Goal: Find specific page/section: Find specific page/section

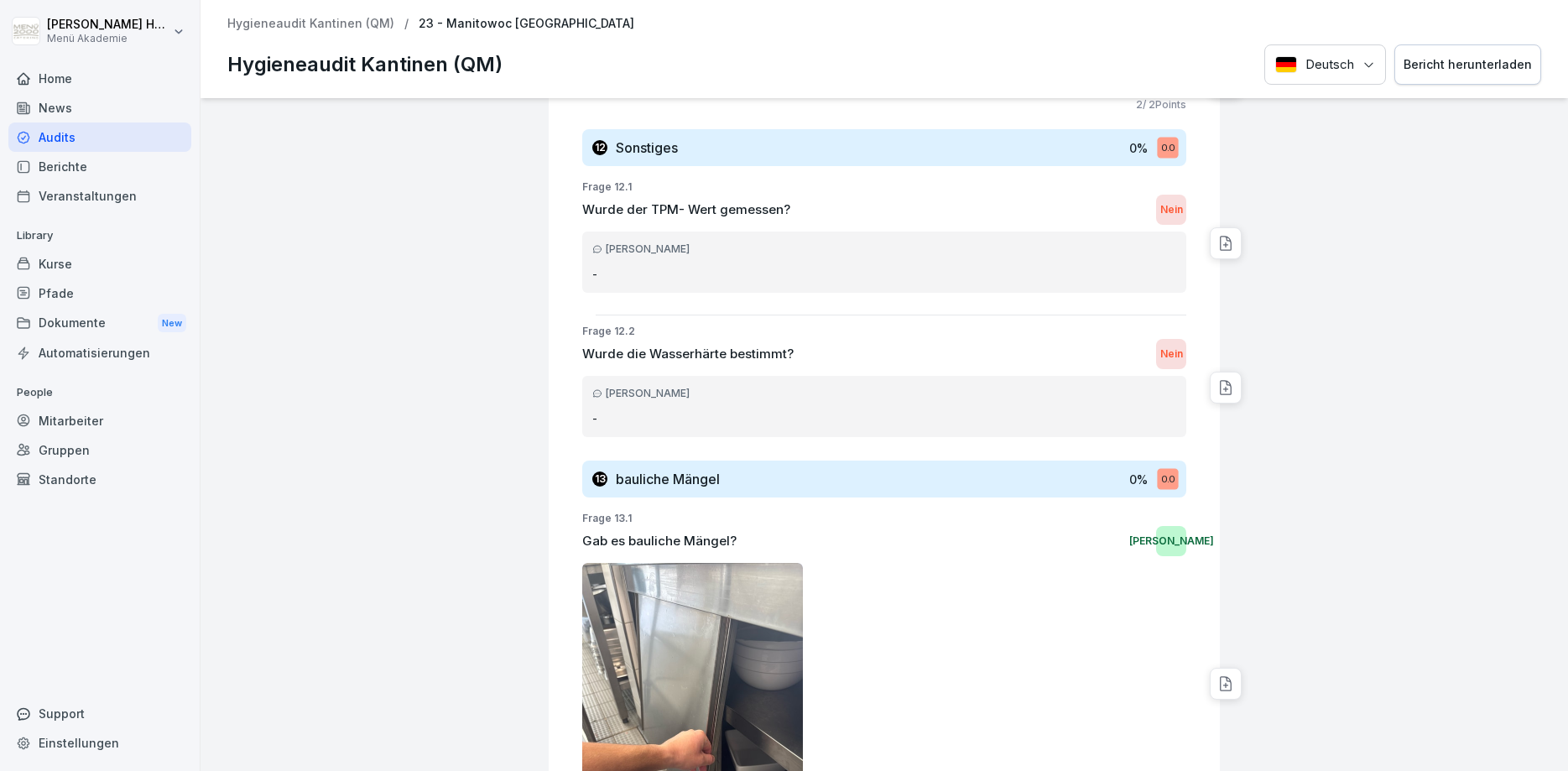
scroll to position [7316, 0]
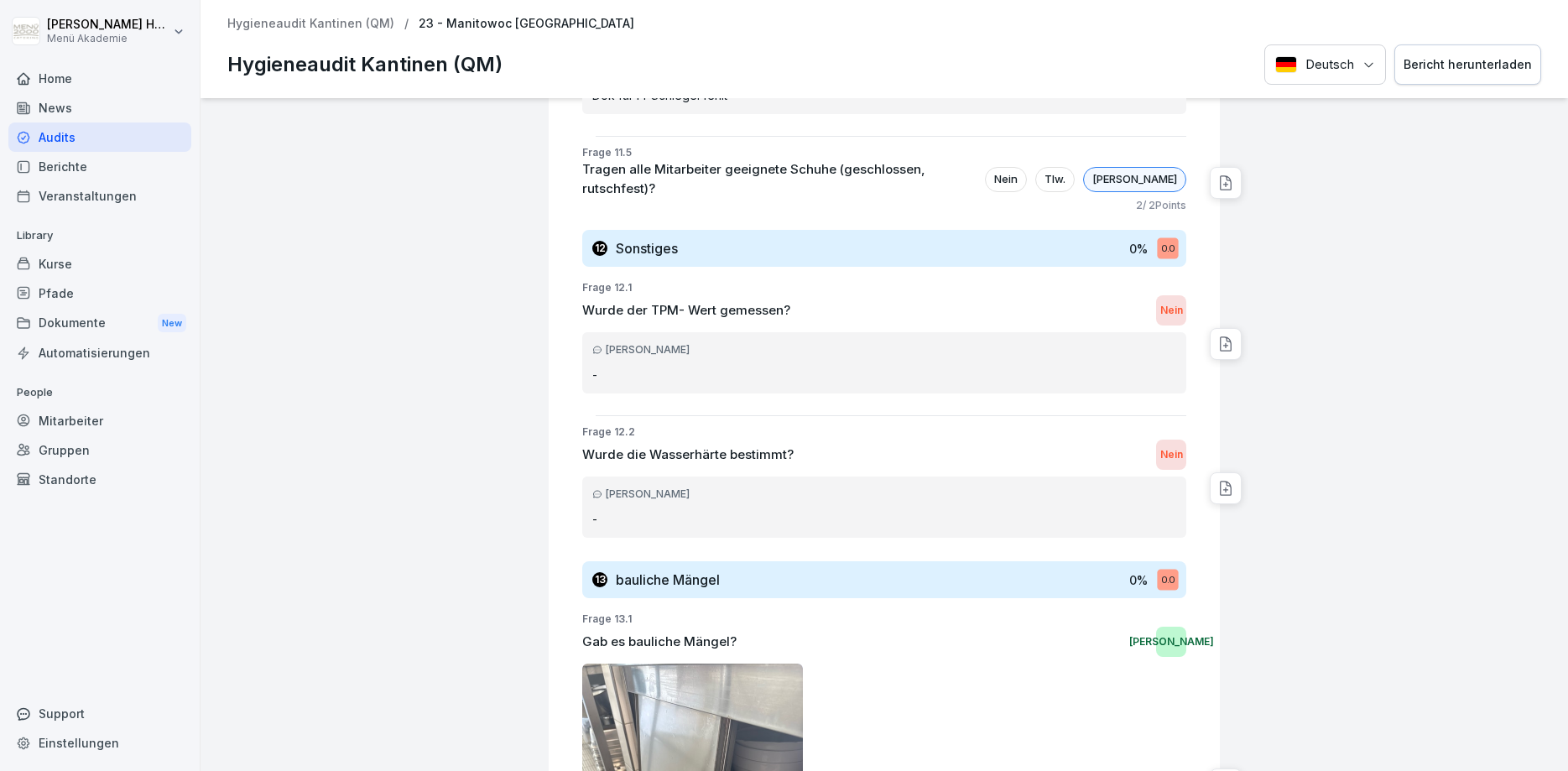
click at [76, 122] on div "Audits" at bounding box center [99, 136] width 183 height 29
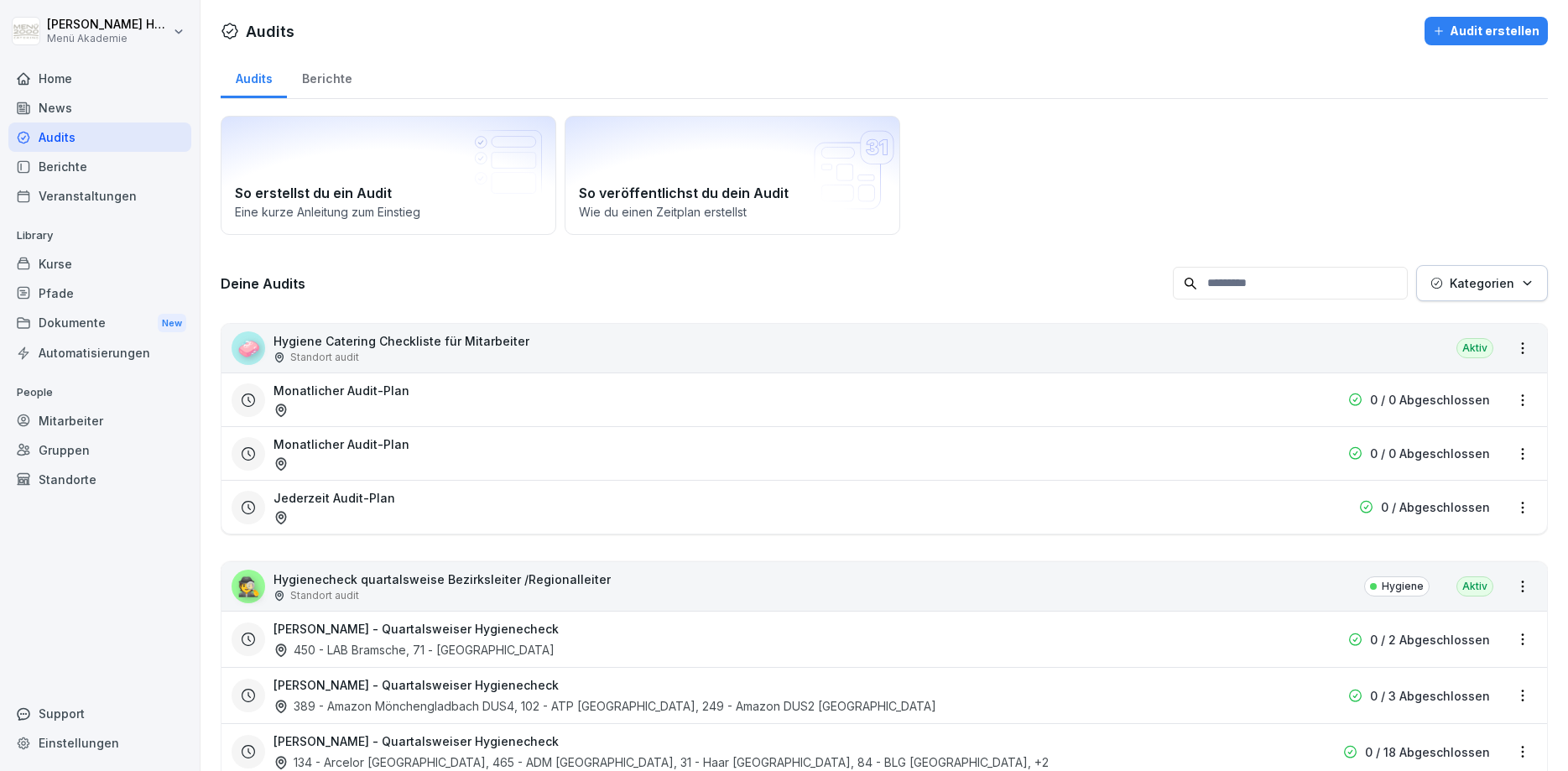
click at [320, 73] on div "Berichte" at bounding box center [326, 76] width 80 height 42
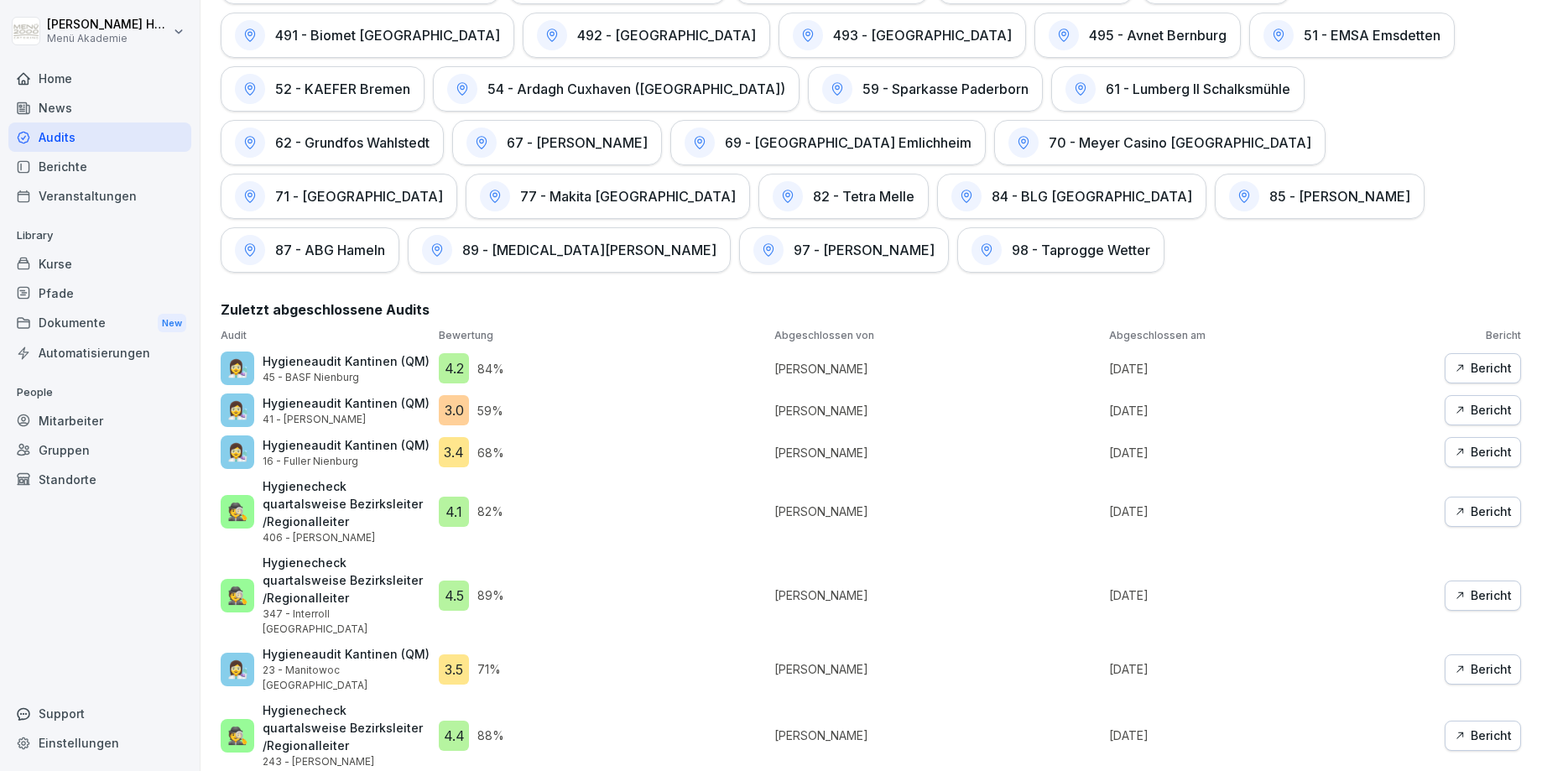
scroll to position [3557, 0]
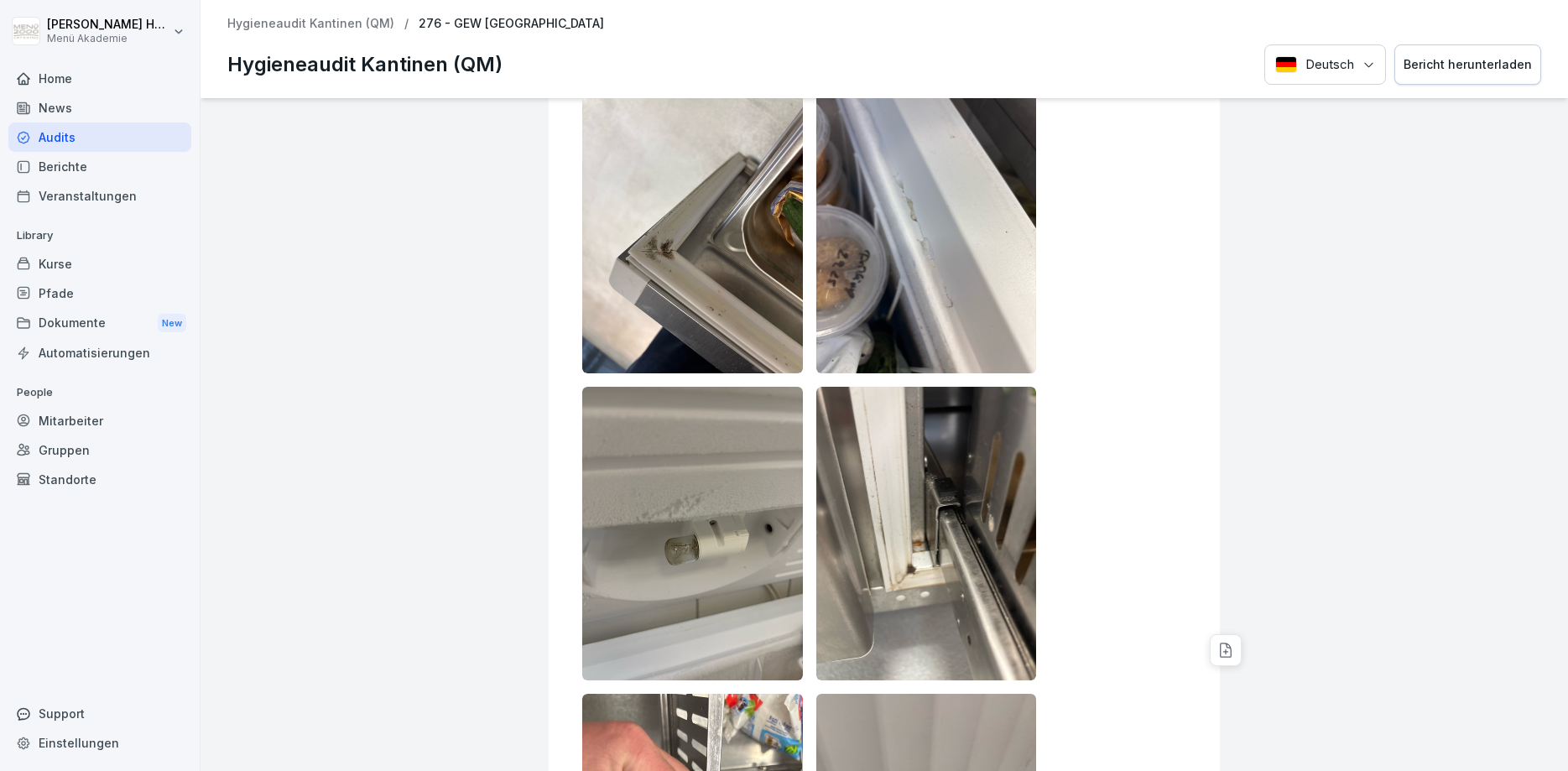
scroll to position [3972, 0]
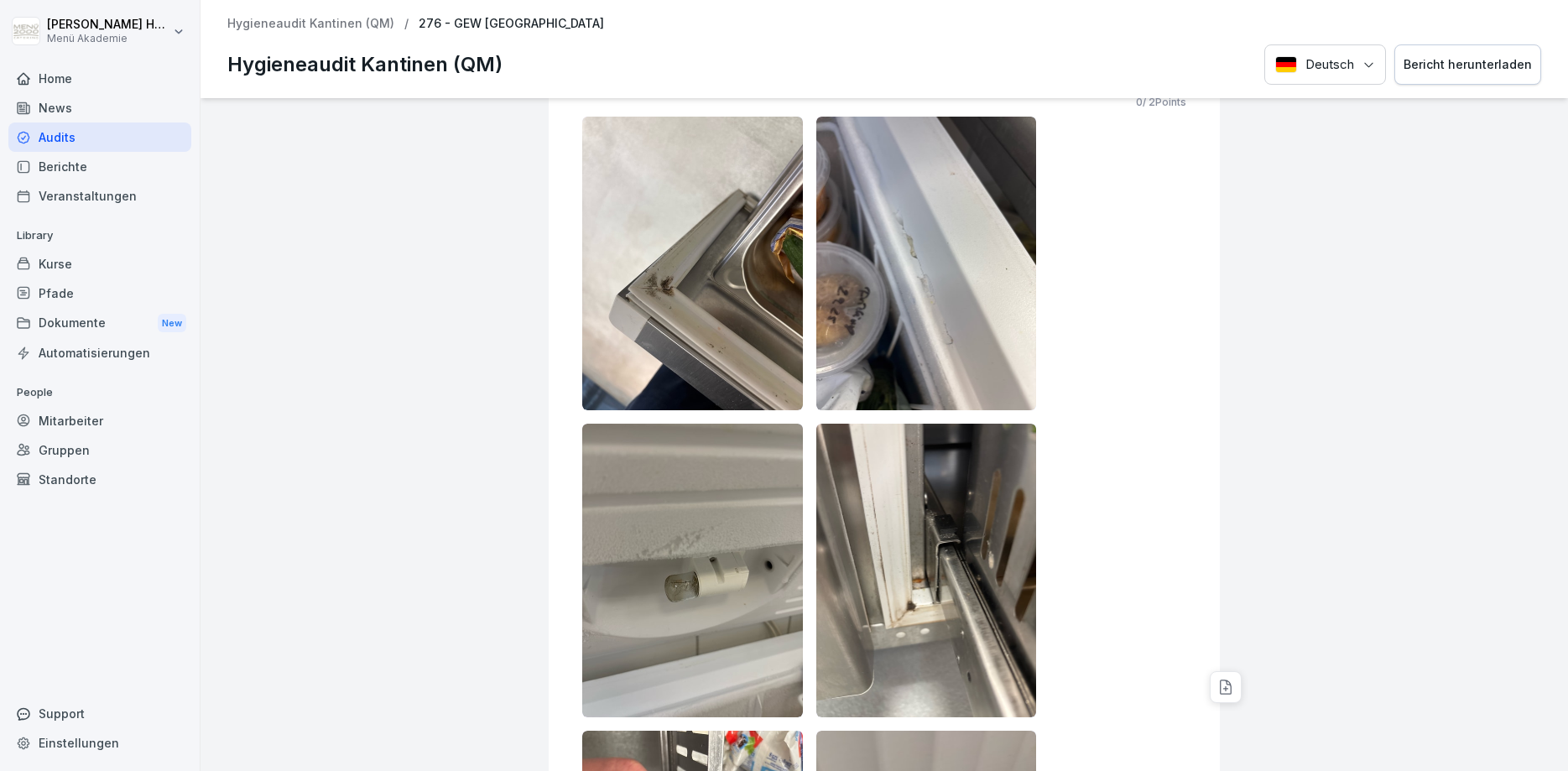
click at [1077, 303] on div at bounding box center [884, 724] width 604 height 1215
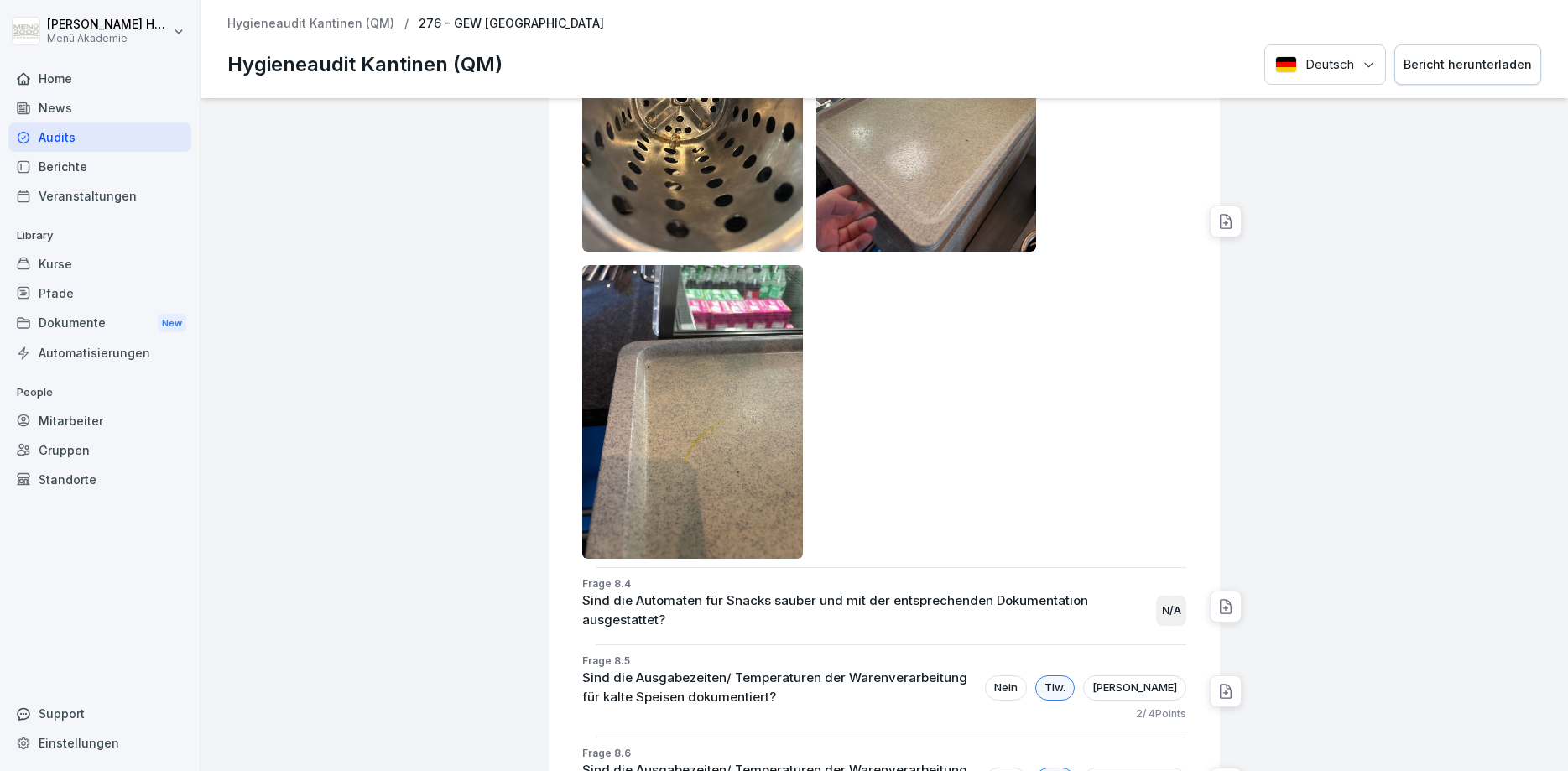
scroll to position [11419, 0]
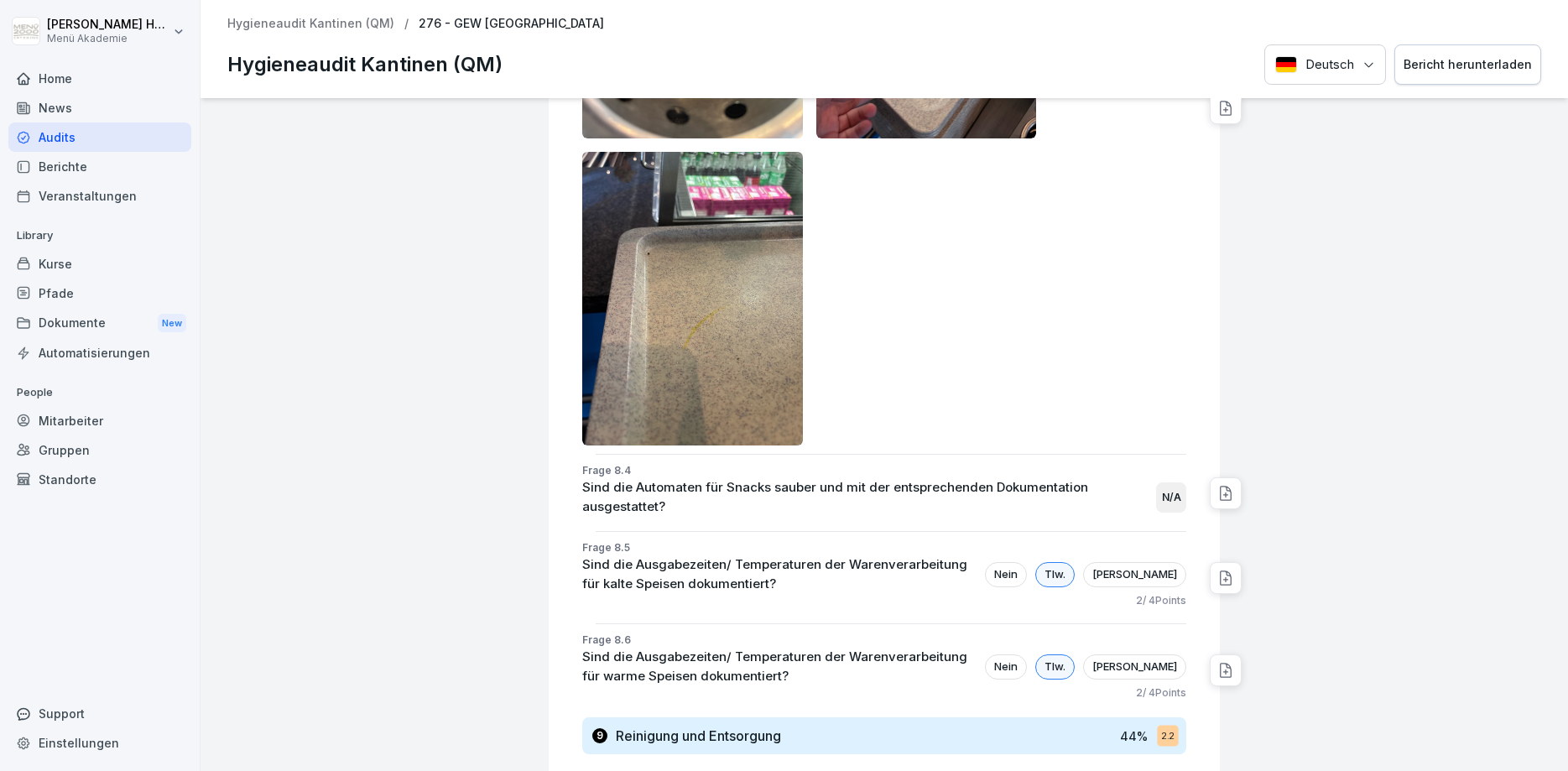
click at [745, 555] on p "Sind die Ausgabezeiten/ Temperaturen der Warenverarbeitung für kalte Speisen do…" at bounding box center [779, 574] width 394 height 38
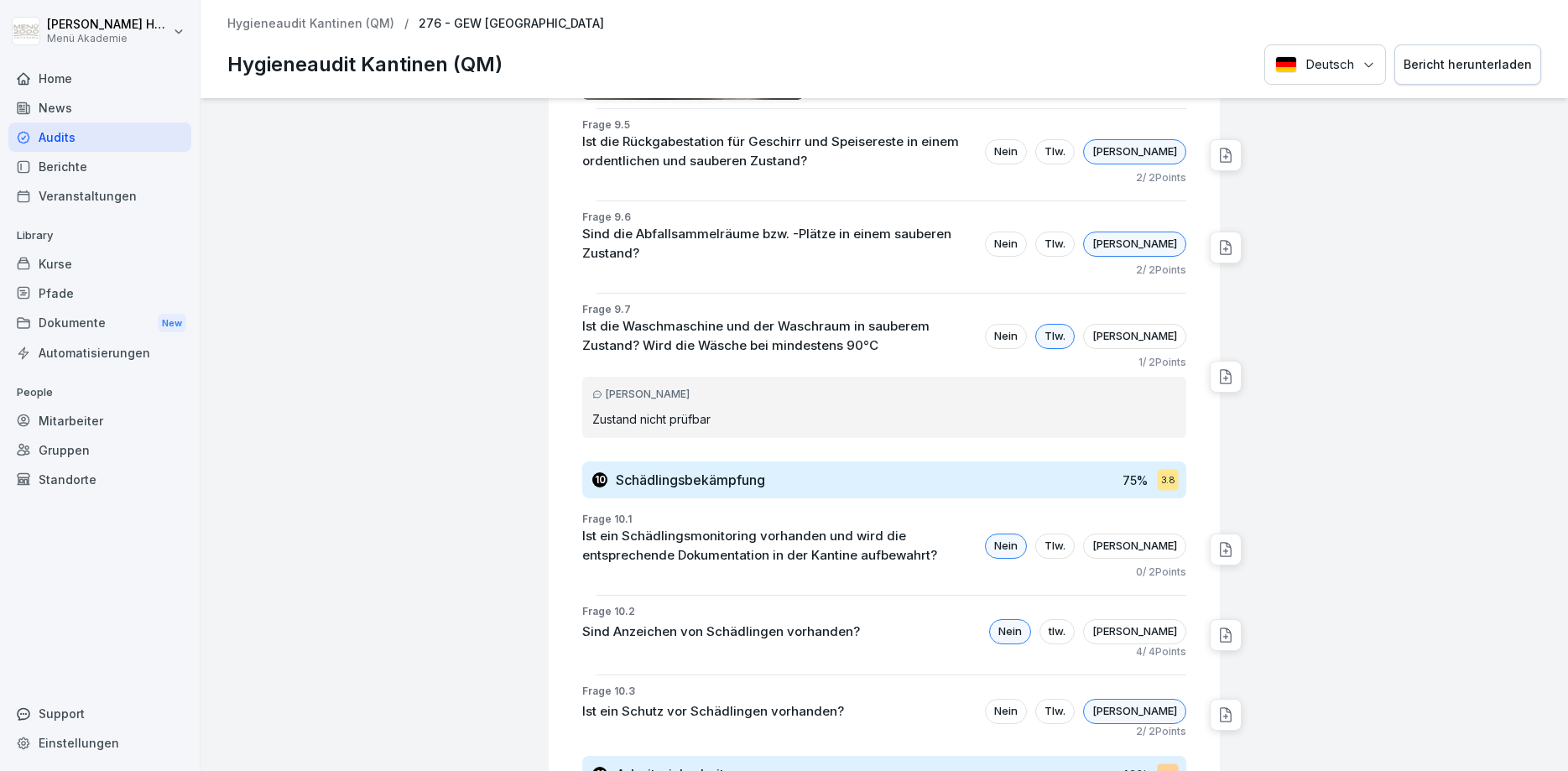
scroll to position [14640, 0]
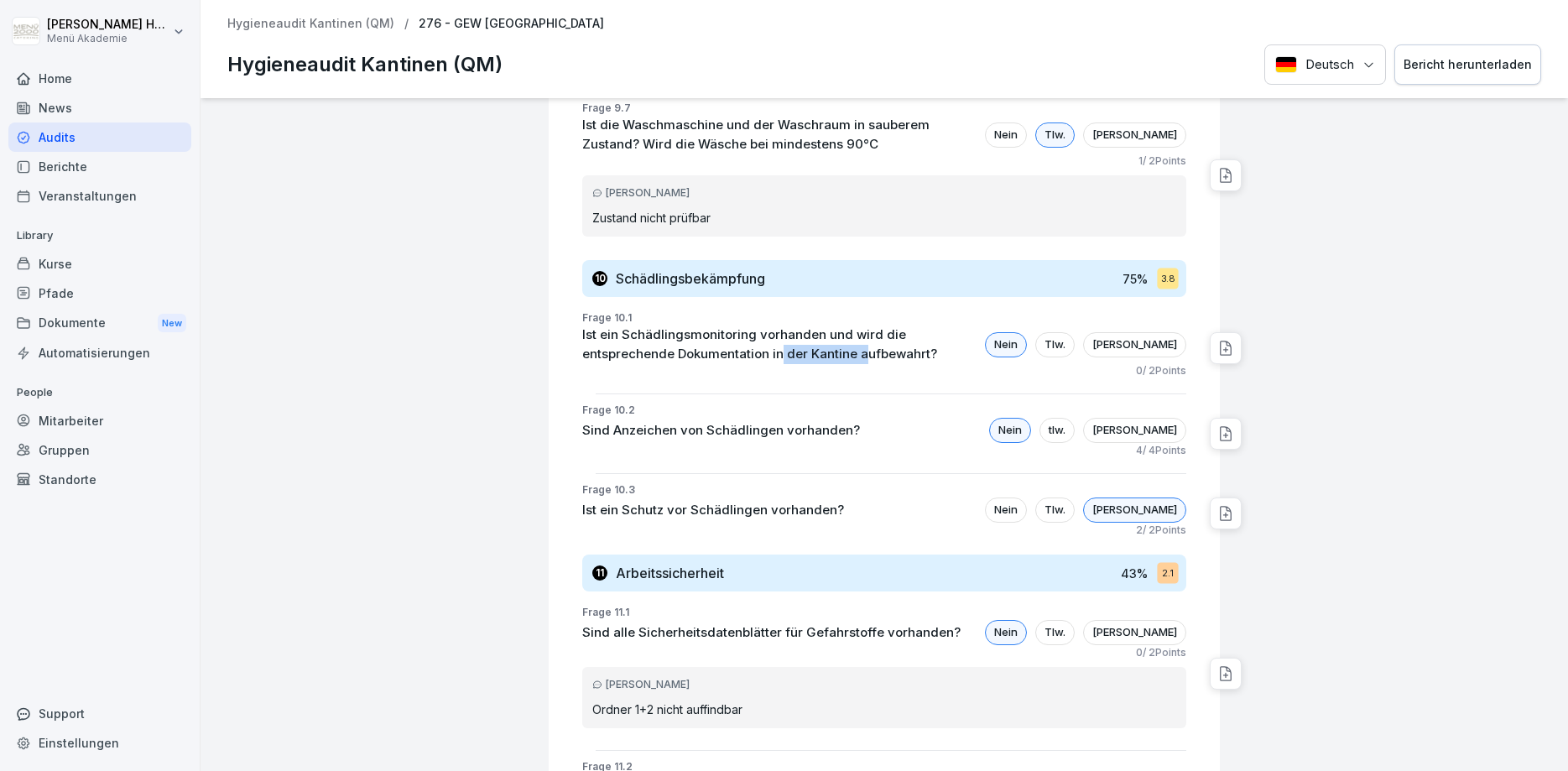
drag, startPoint x: 688, startPoint y: 241, endPoint x: 770, endPoint y: 240, distance: 82.0
click at [770, 325] on p "Ist ein Schädlingsmonitoring vorhanden und wird die entsprechende Dokumentation…" at bounding box center [779, 344] width 394 height 38
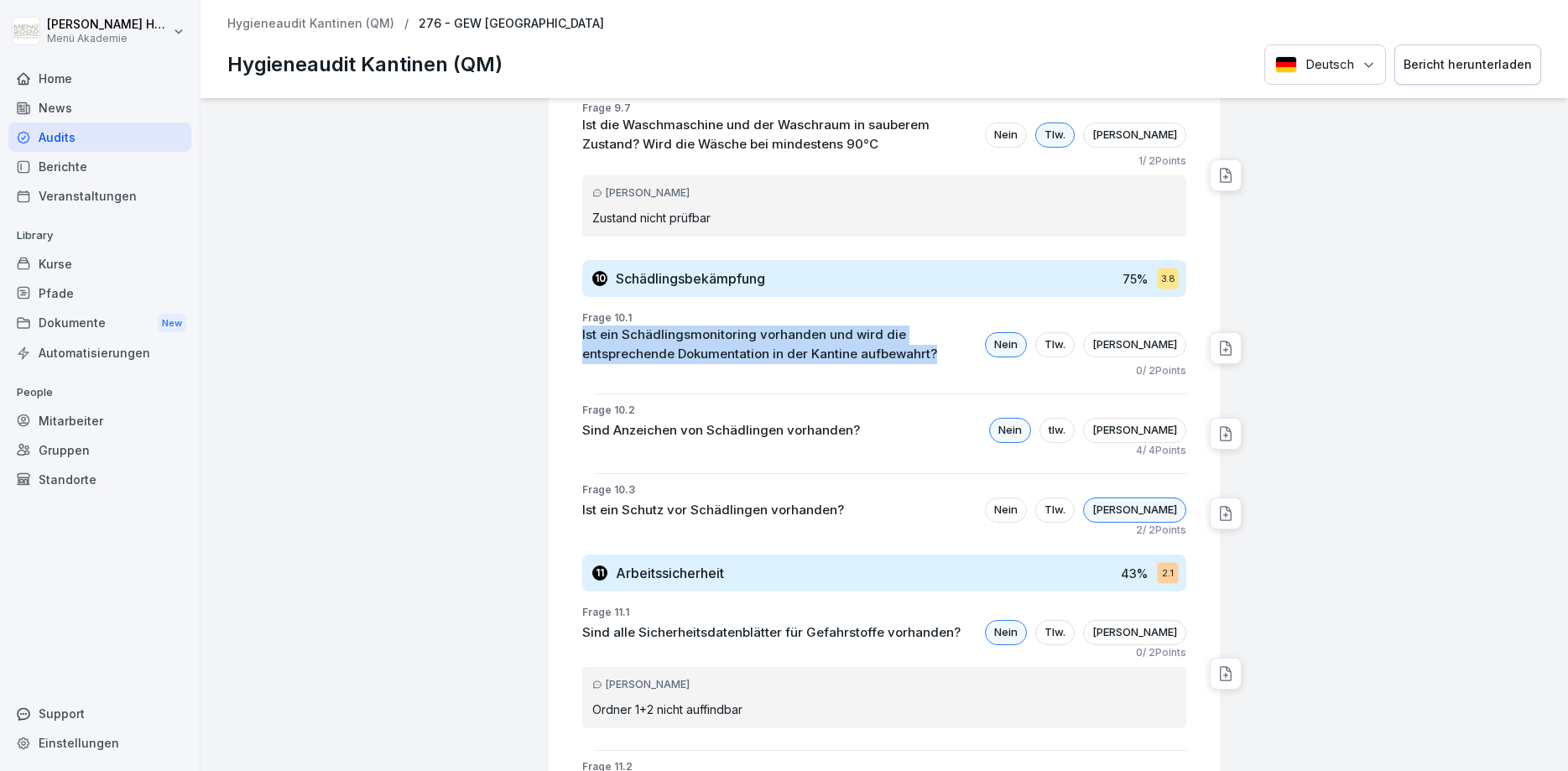
drag, startPoint x: 838, startPoint y: 239, endPoint x: 576, endPoint y: 225, distance: 262.4
click at [576, 310] on div "Frage 10.1 Ist ein Schädlingsmonitoring vorhanden und wird die entsprechende Do…" at bounding box center [891, 347] width 657 height 75
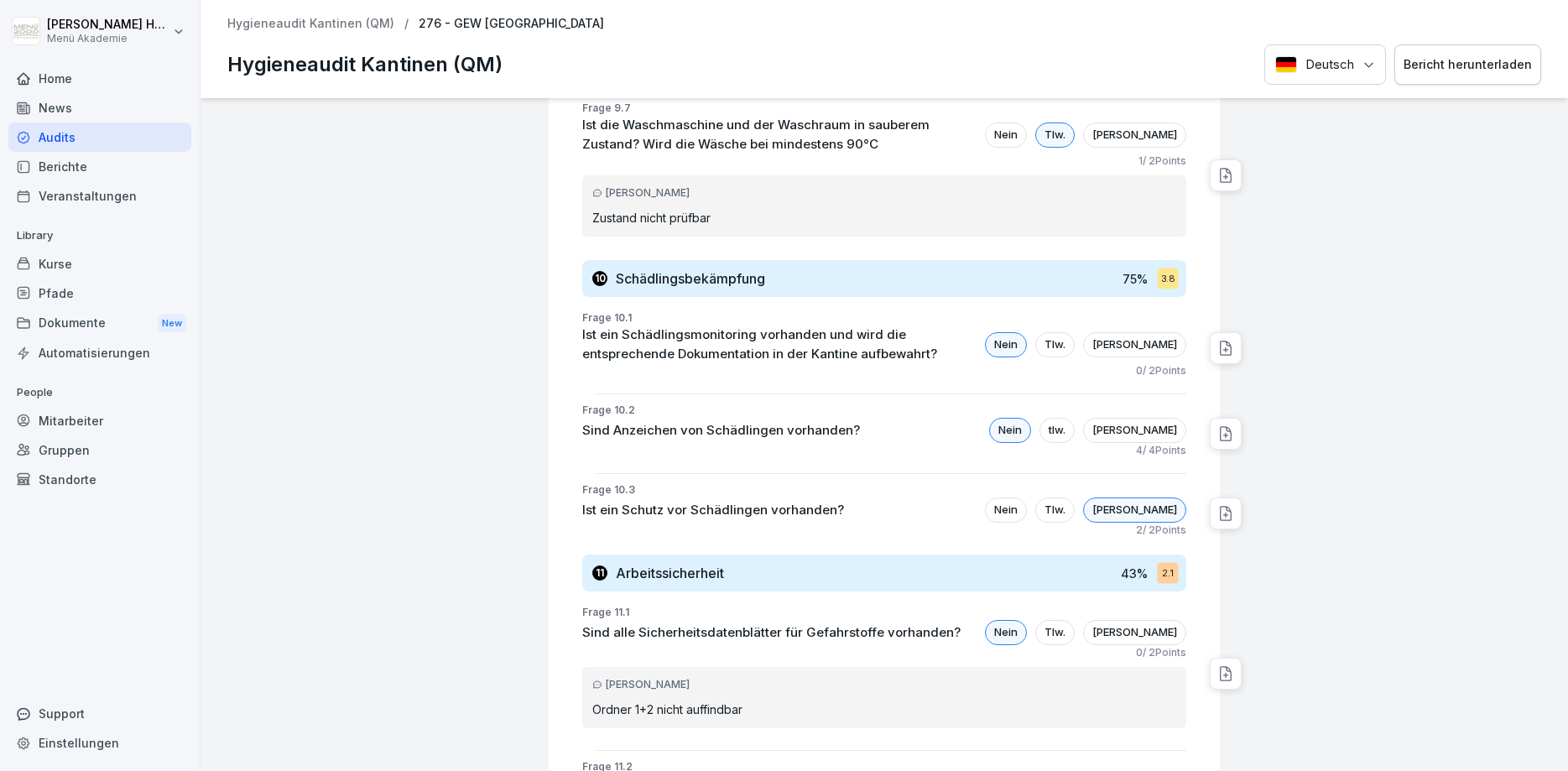
click at [922, 363] on div "0 / 2 Points" at bounding box center [884, 371] width 604 height 15
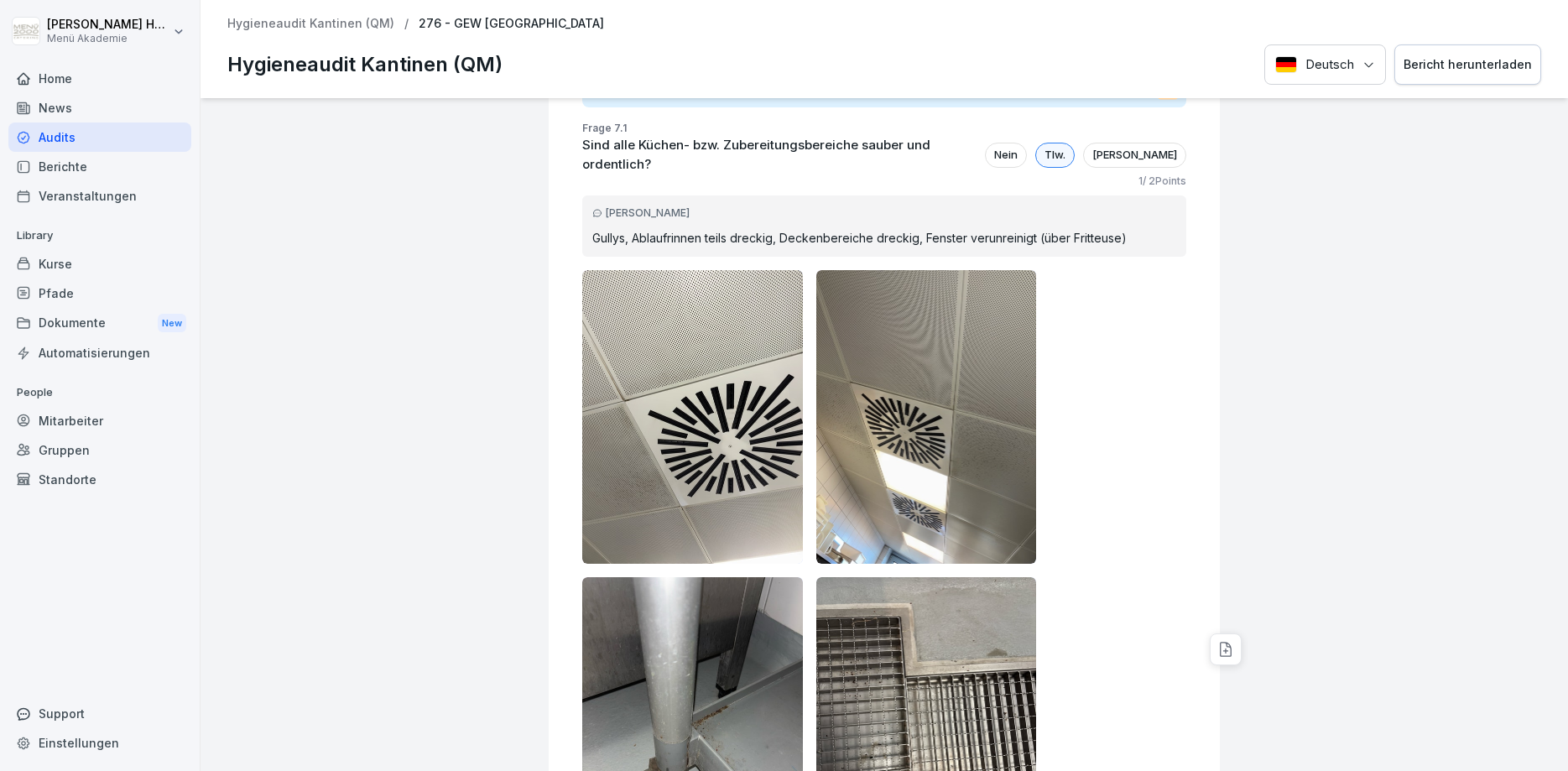
scroll to position [5938, 0]
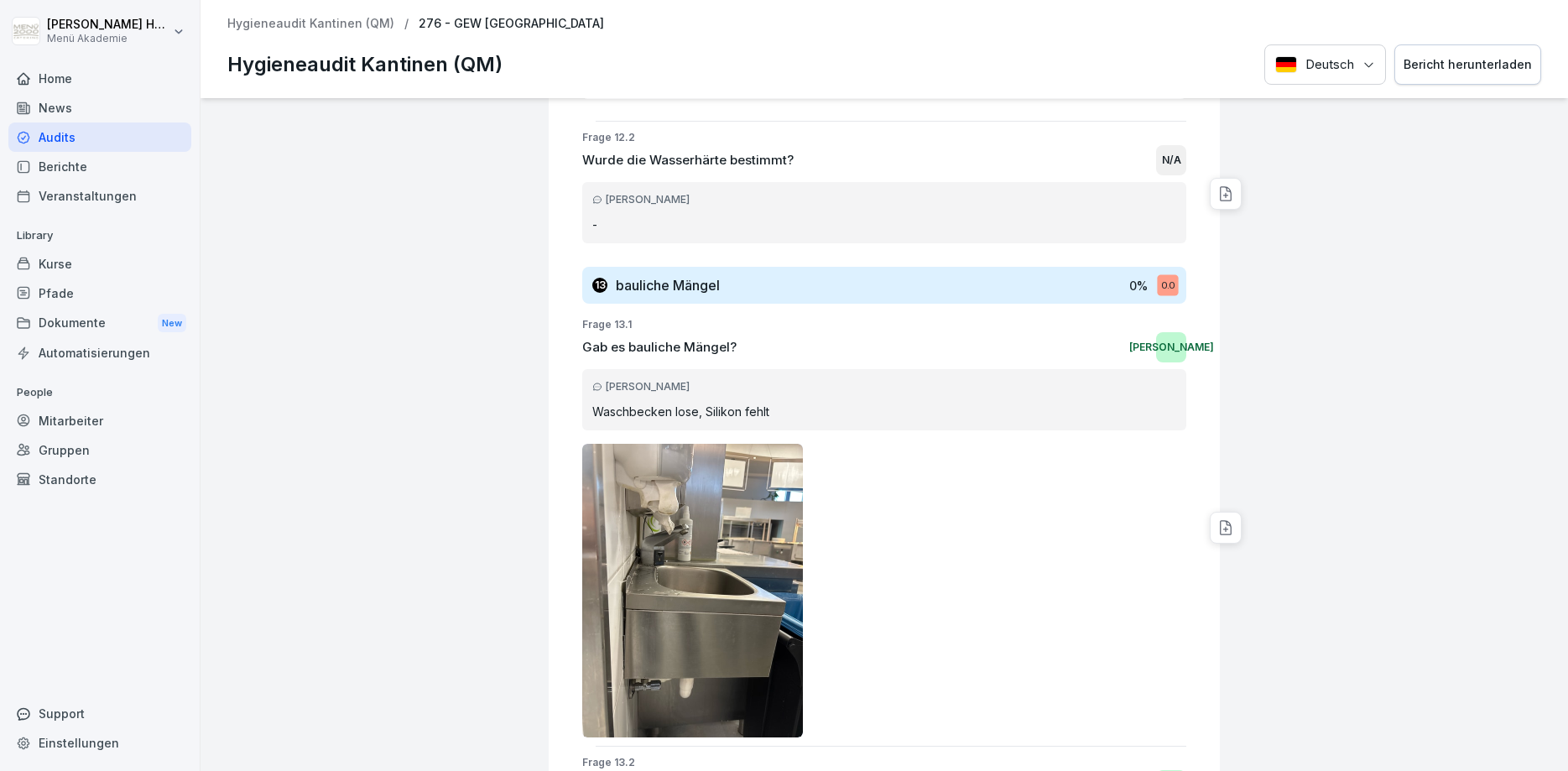
scroll to position [15920, 0]
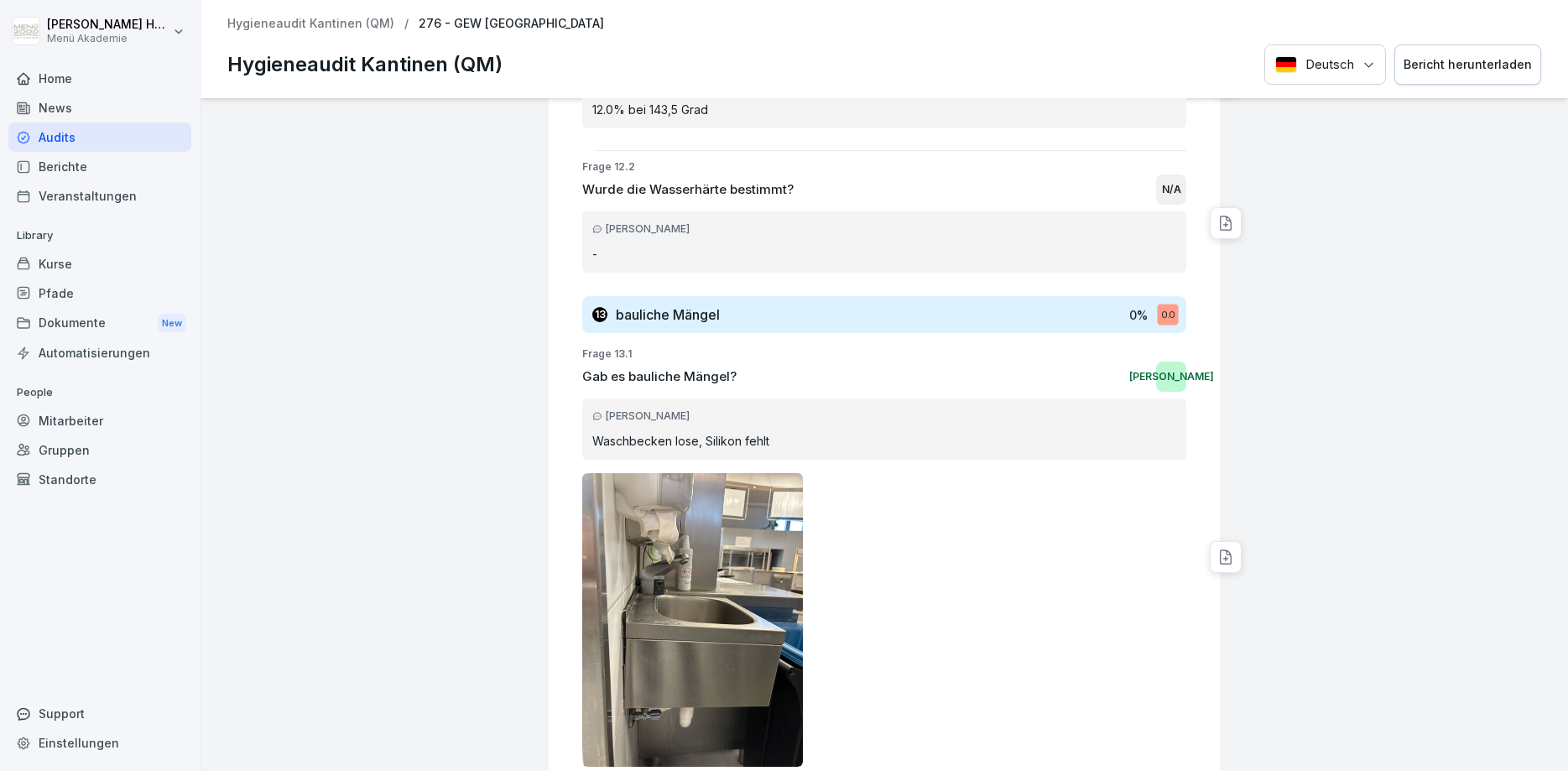
click at [970, 473] on div at bounding box center [884, 619] width 604 height 294
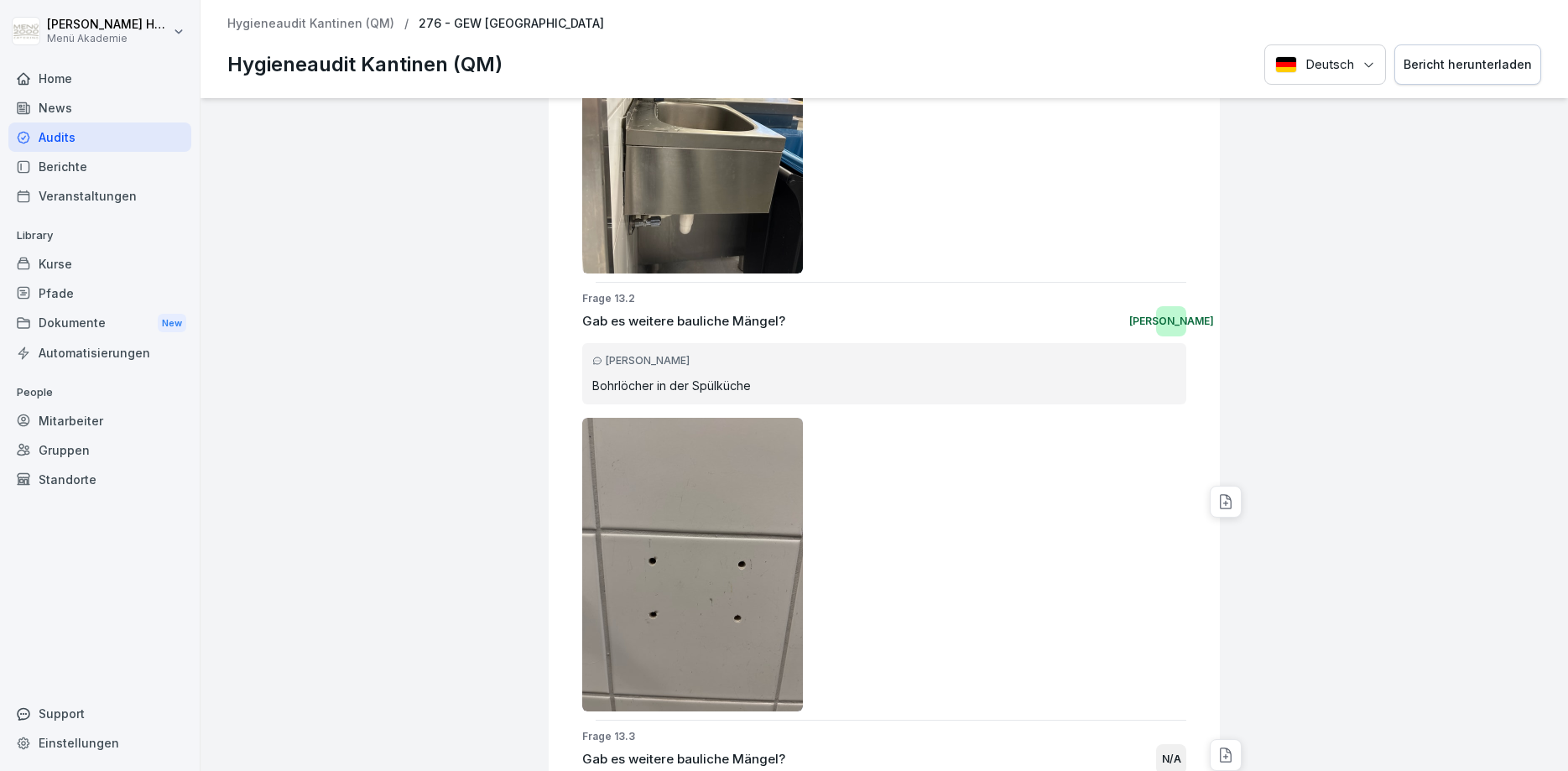
scroll to position [16422, 0]
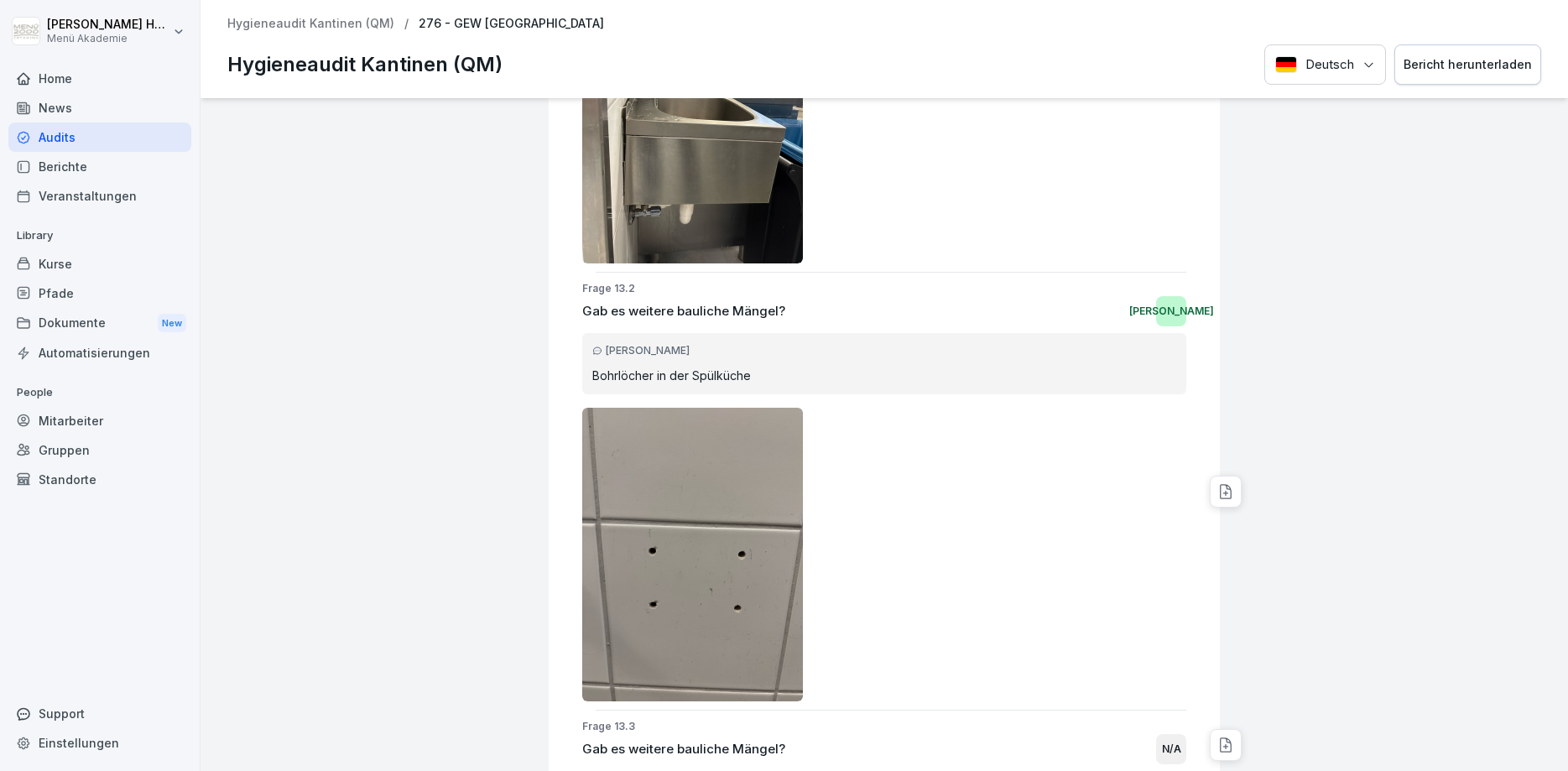
click at [870, 430] on div at bounding box center [884, 554] width 604 height 294
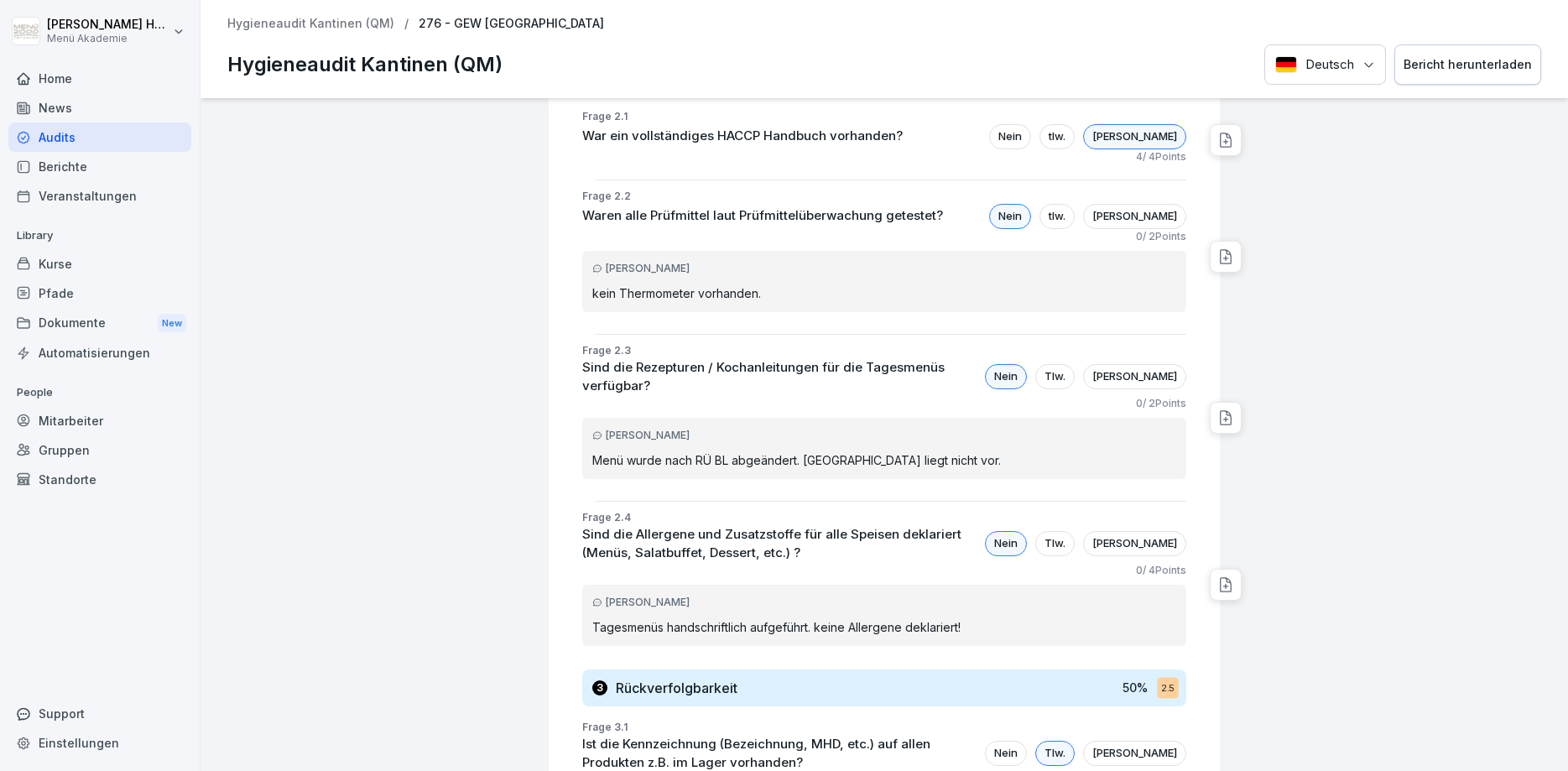
scroll to position [0, 0]
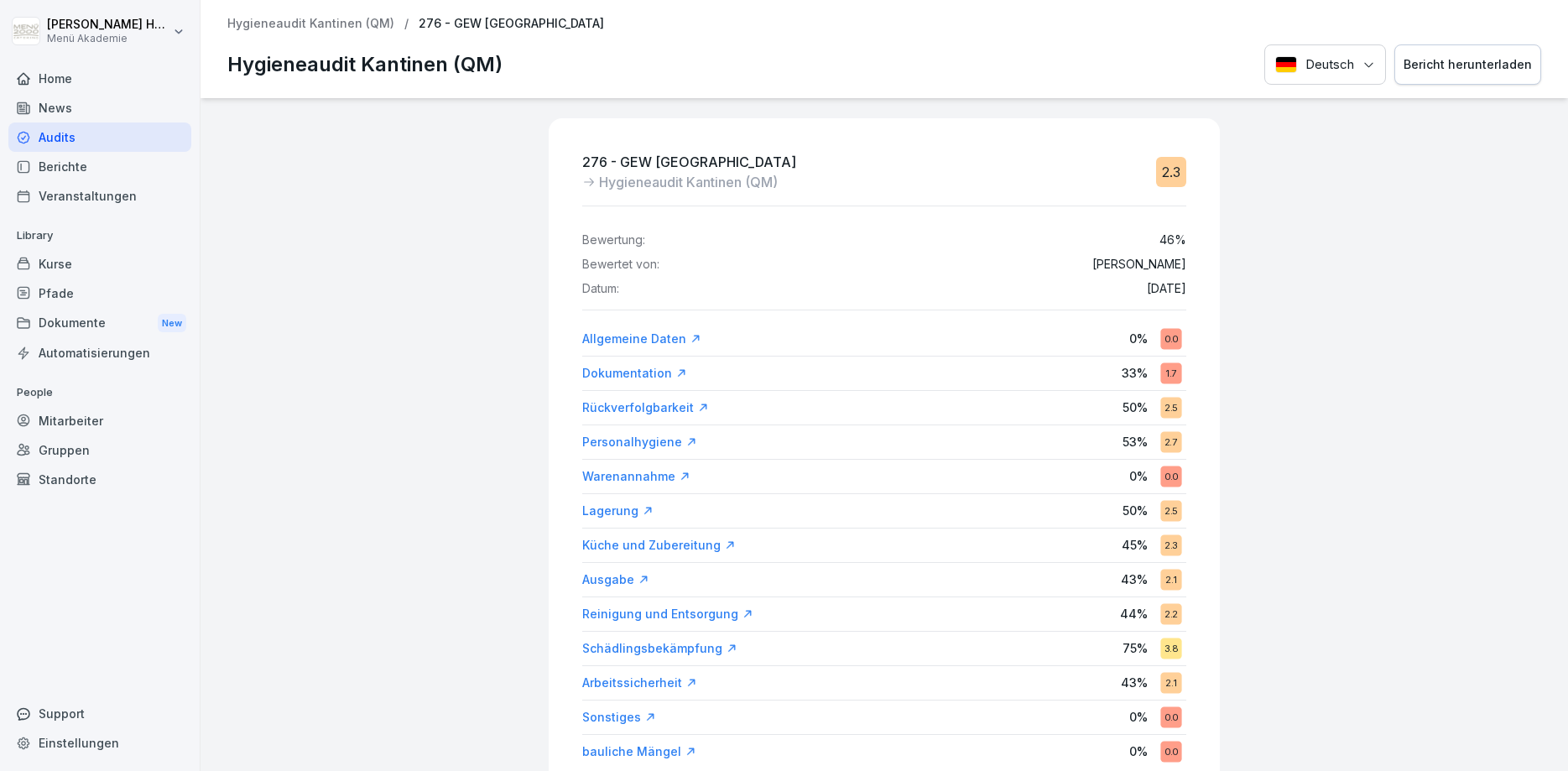
click at [70, 136] on div "Audits" at bounding box center [99, 136] width 183 height 29
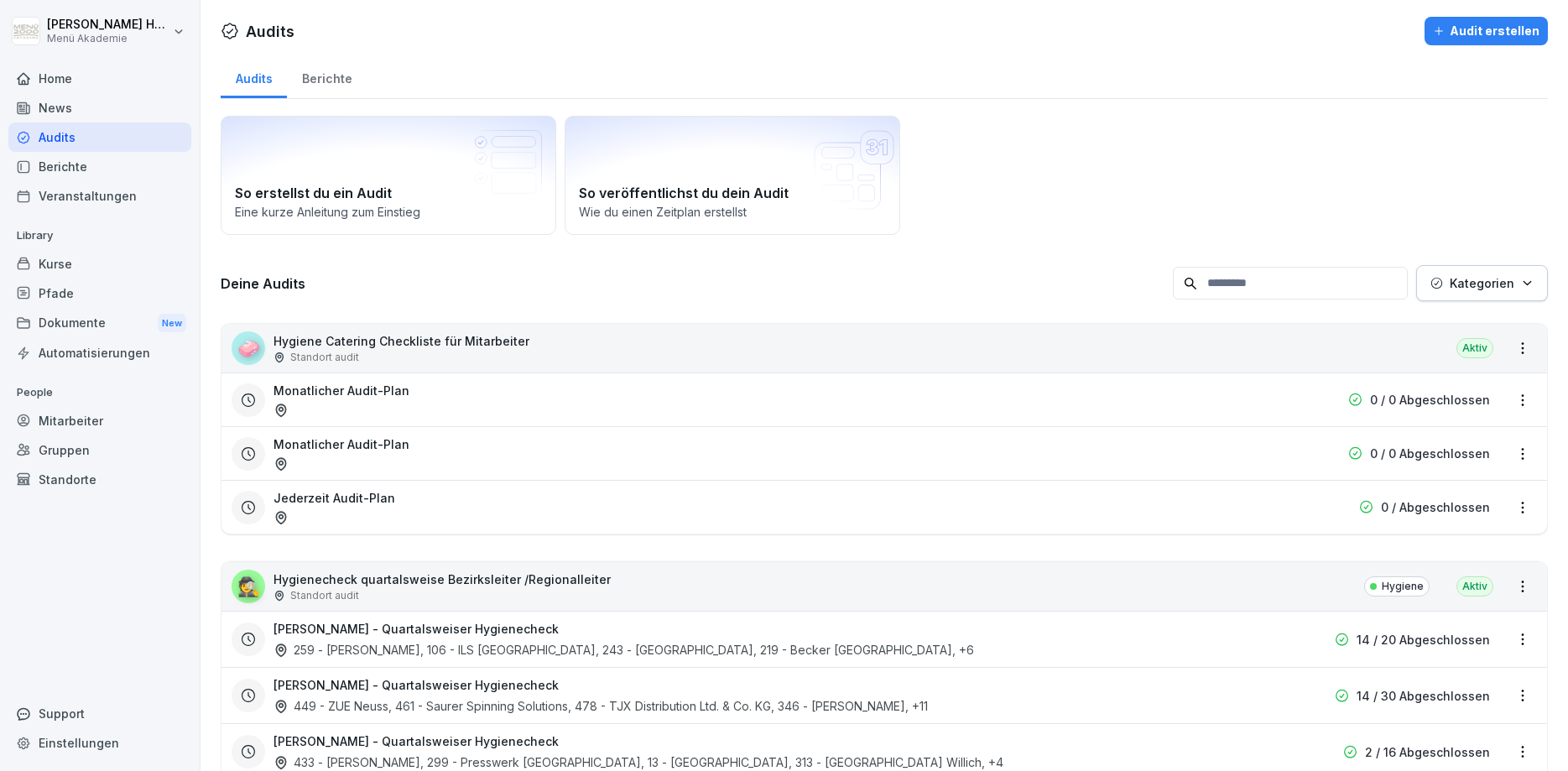
click at [331, 71] on div "Berichte" at bounding box center [326, 76] width 80 height 42
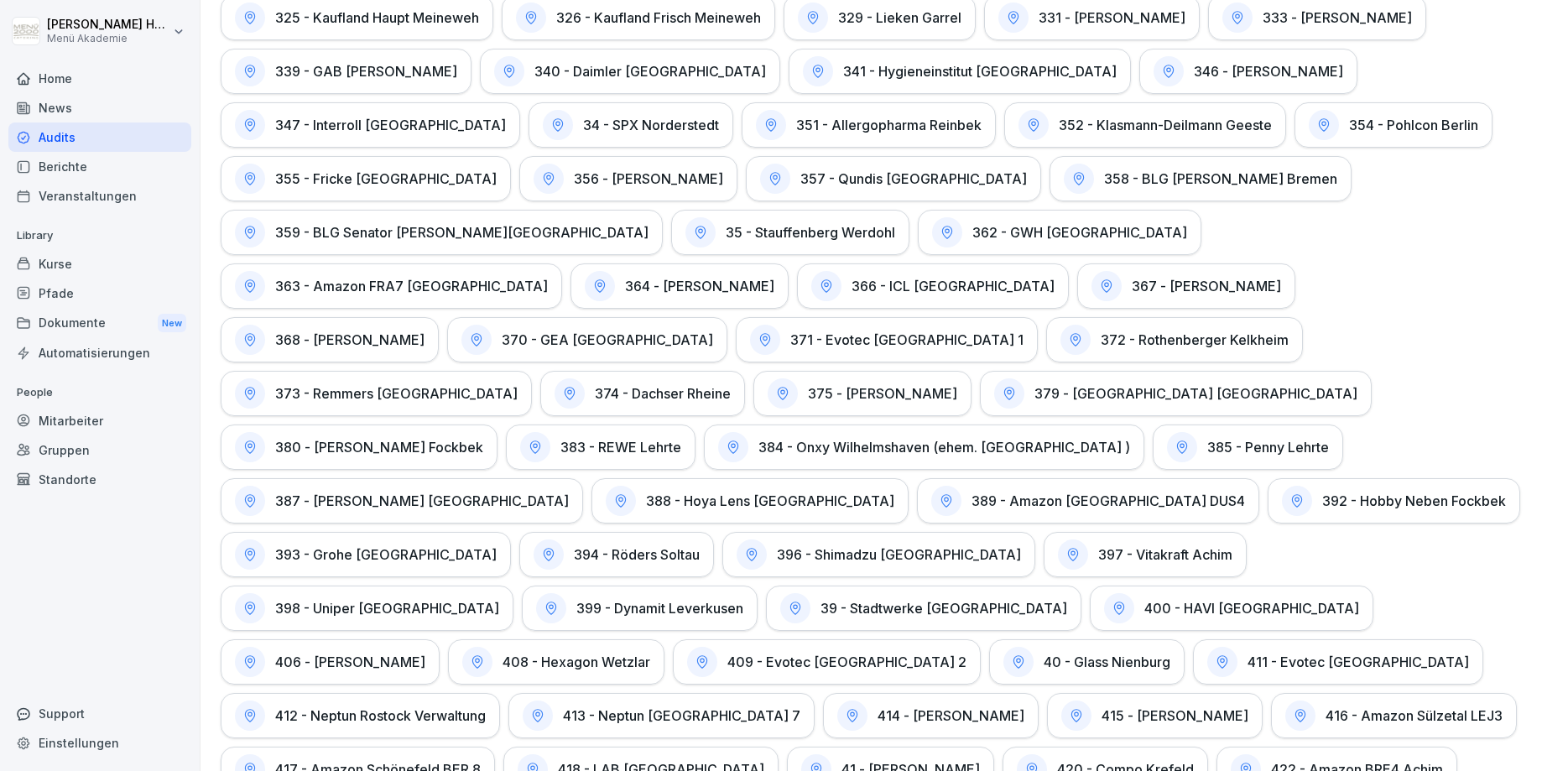
scroll to position [1846, 0]
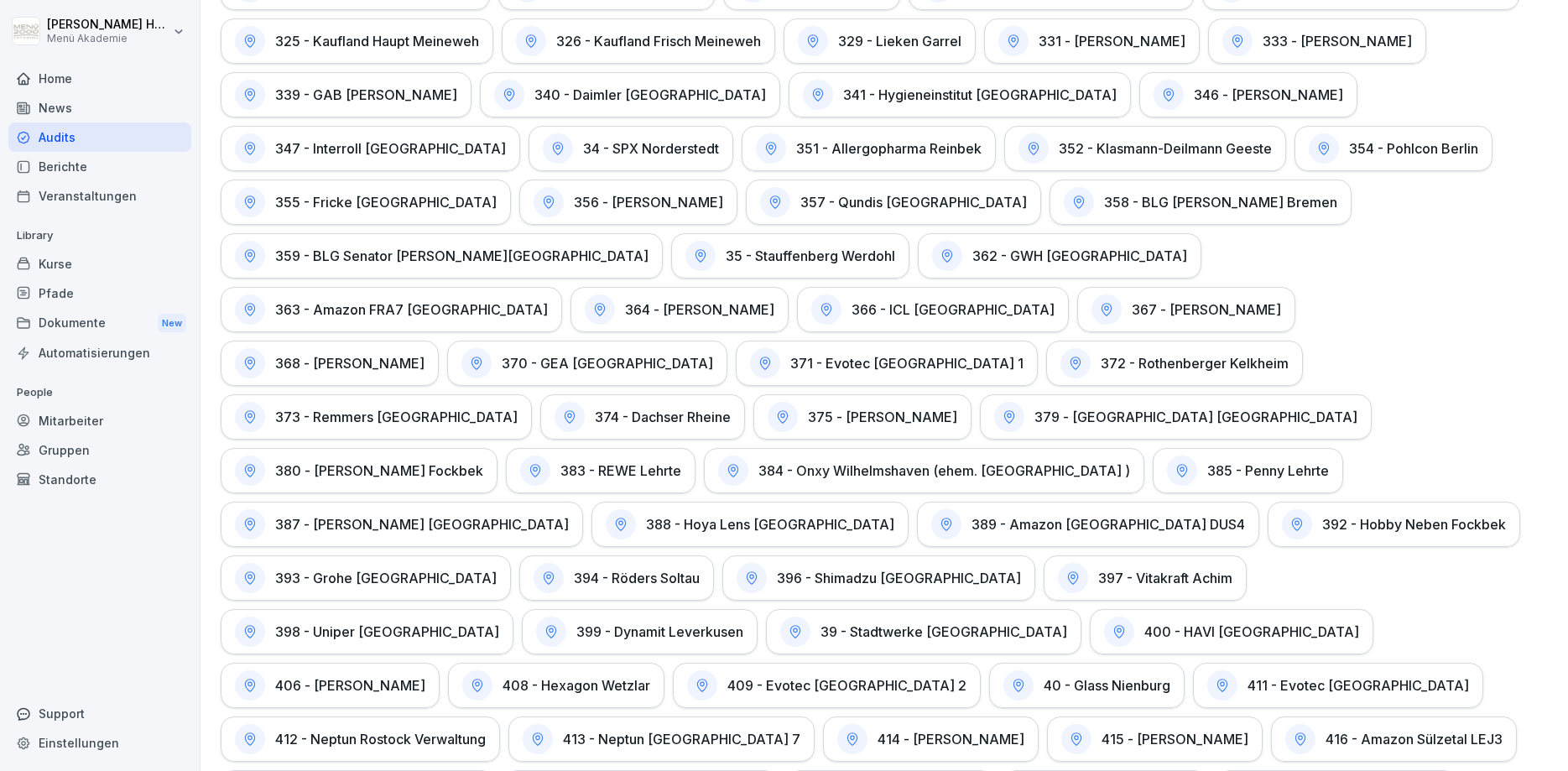
click at [68, 140] on div "Audits" at bounding box center [99, 136] width 183 height 29
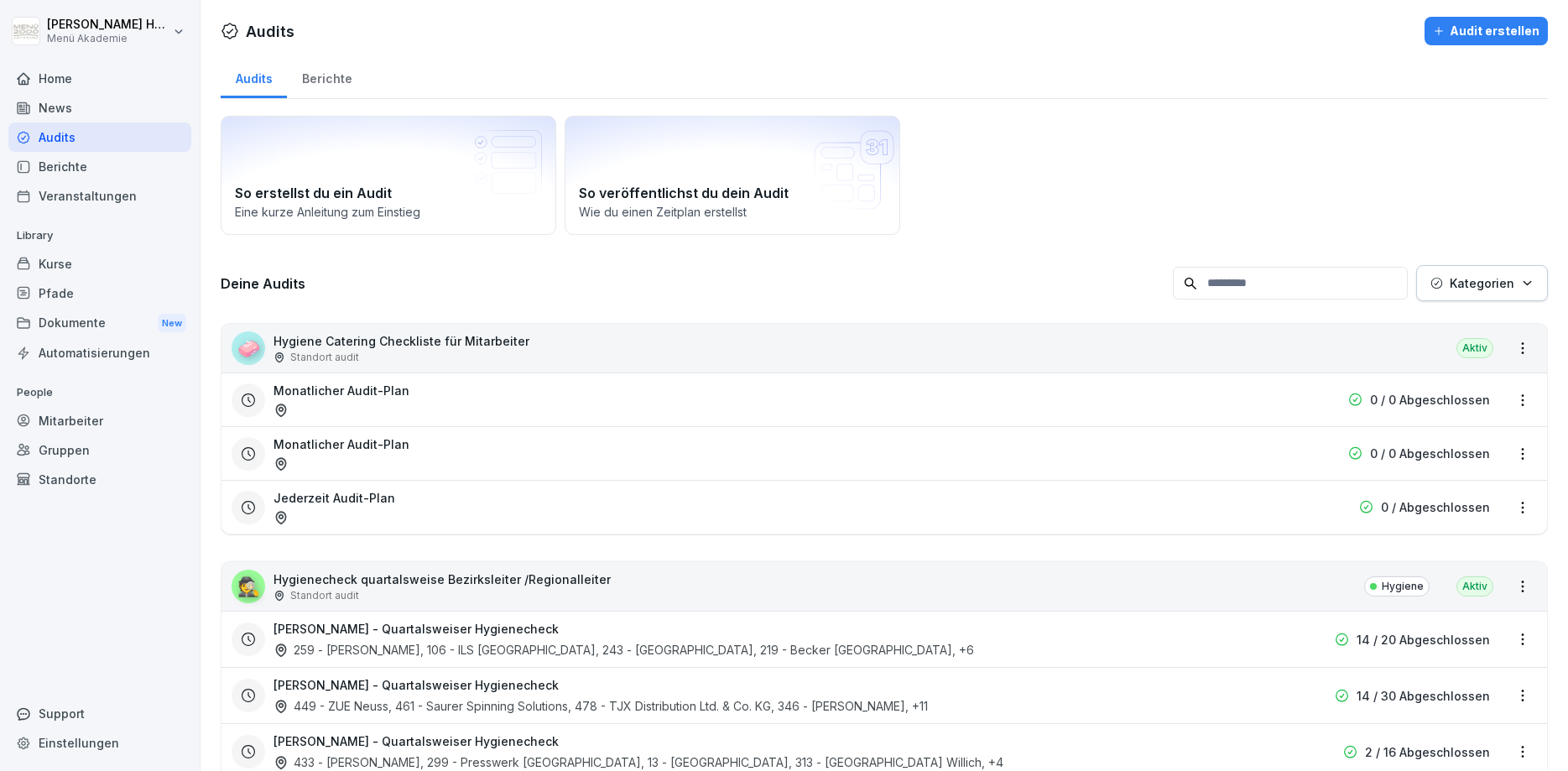
click at [346, 85] on div "Berichte" at bounding box center [326, 76] width 80 height 42
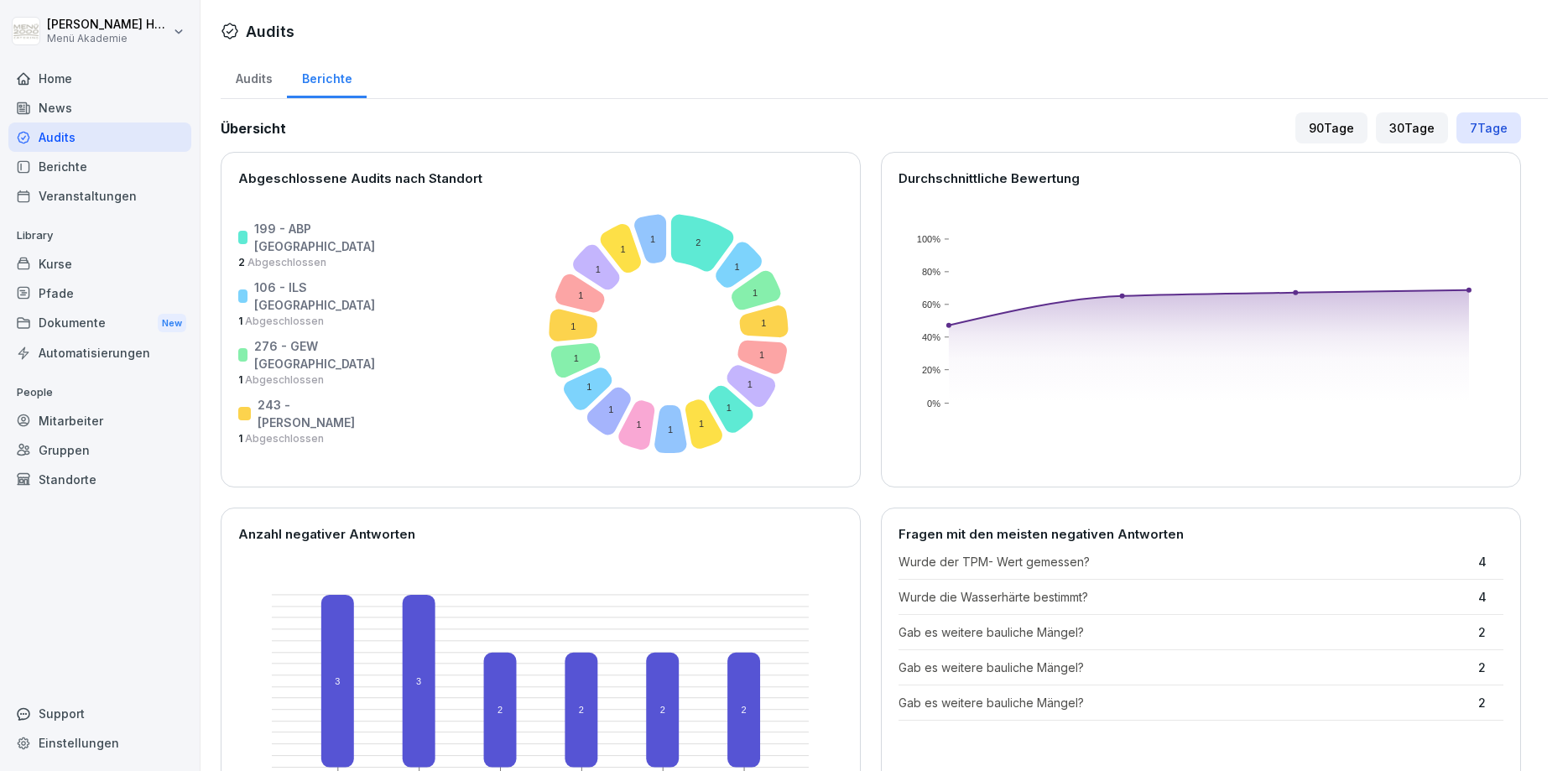
click at [1399, 134] on div "30 Tage" at bounding box center [1412, 127] width 72 height 31
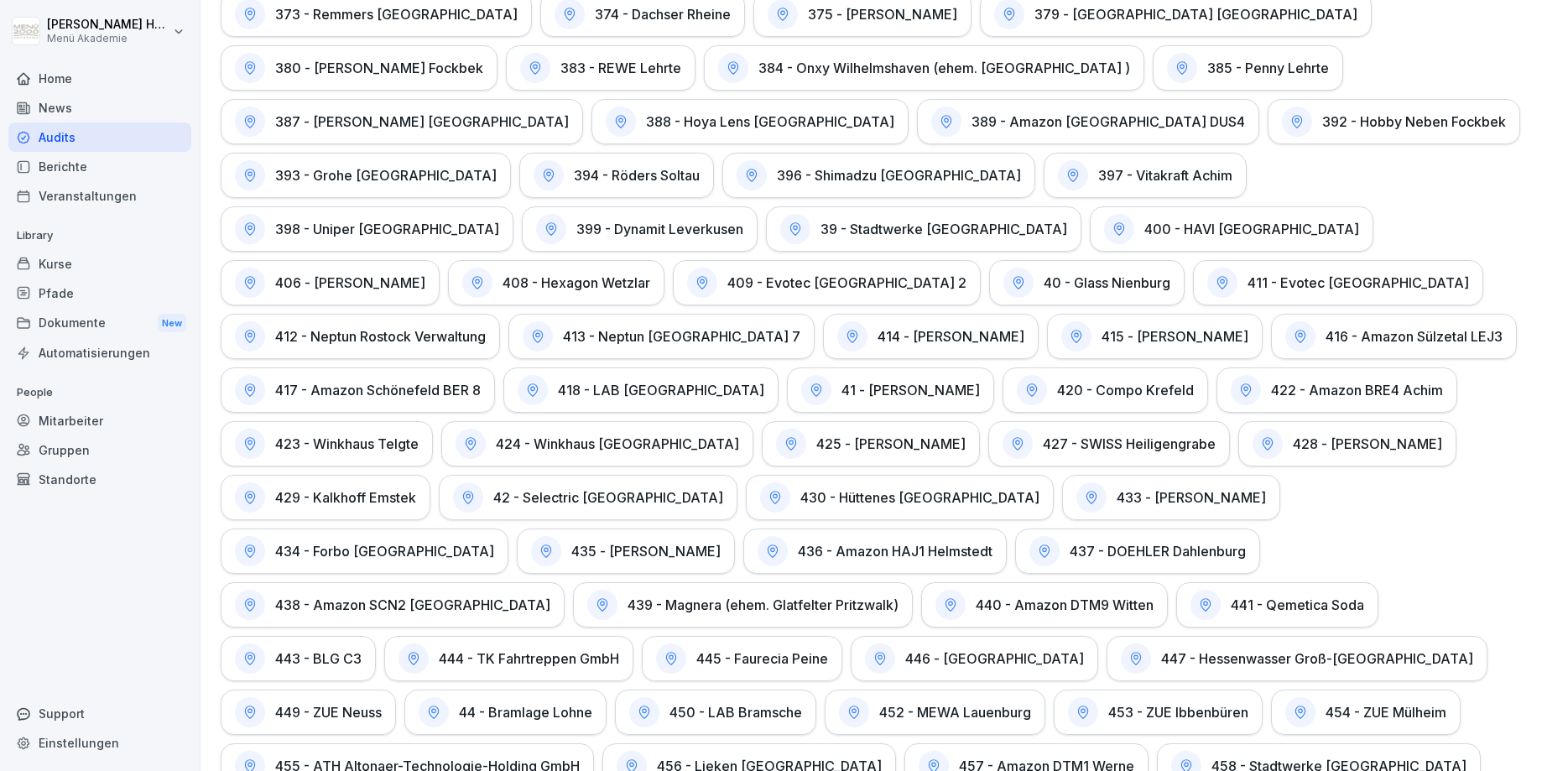
scroll to position [2148, 0]
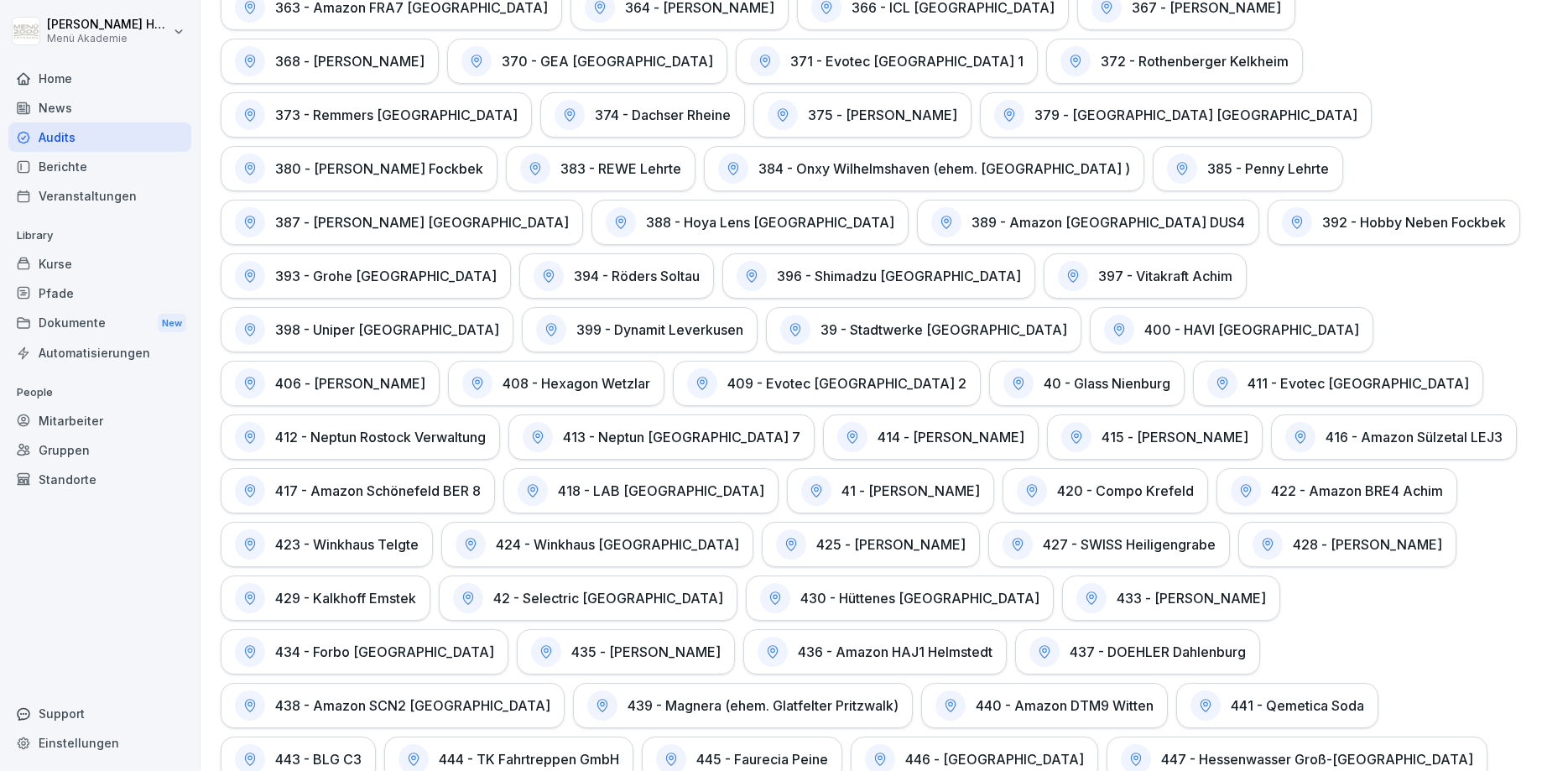
click at [522, 307] on div "399 - Dynamit Leverkusen" at bounding box center [639, 330] width 236 height 45
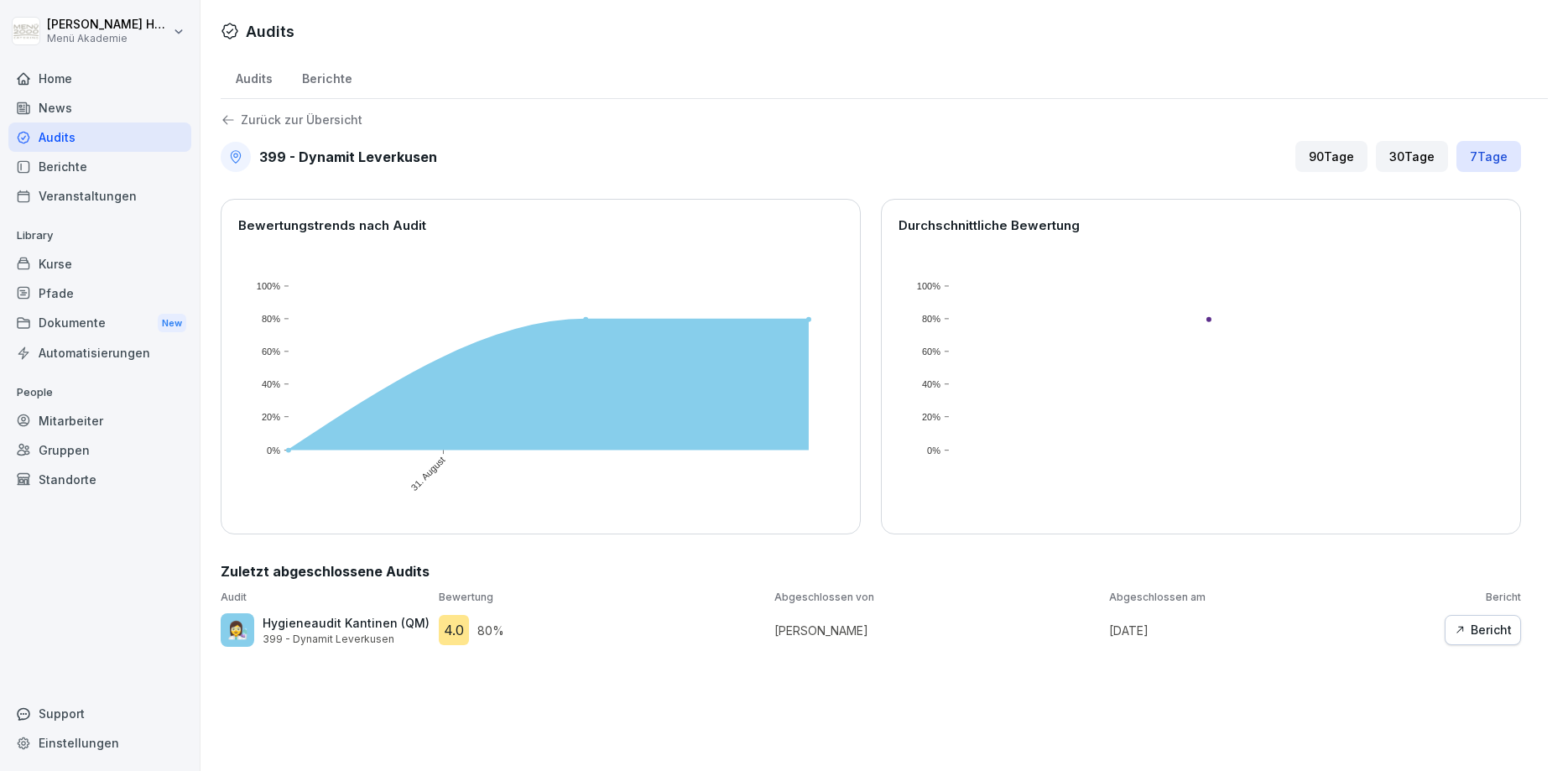
click at [226, 118] on icon at bounding box center [228, 120] width 11 height 9
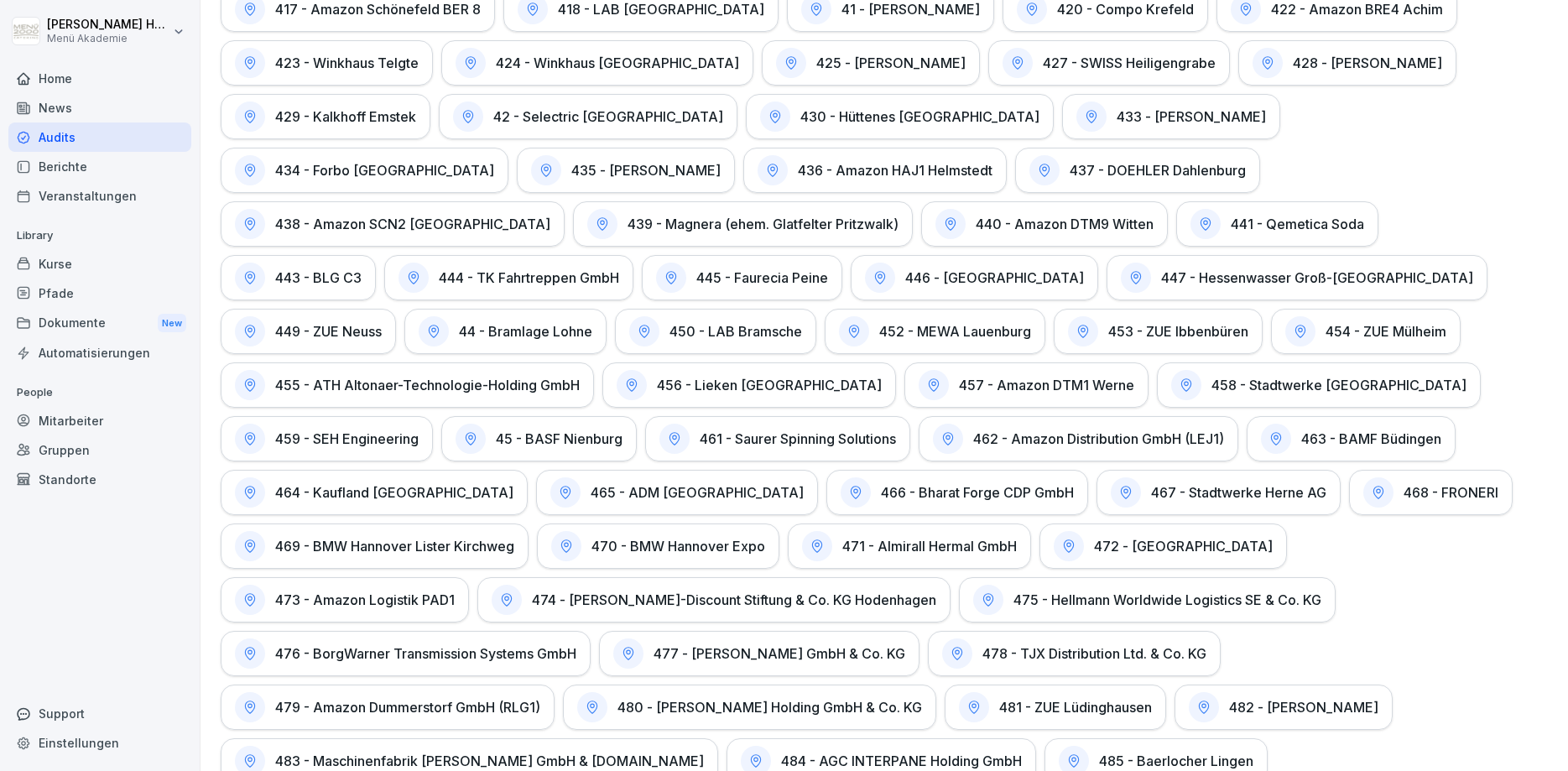
scroll to position [3557, 0]
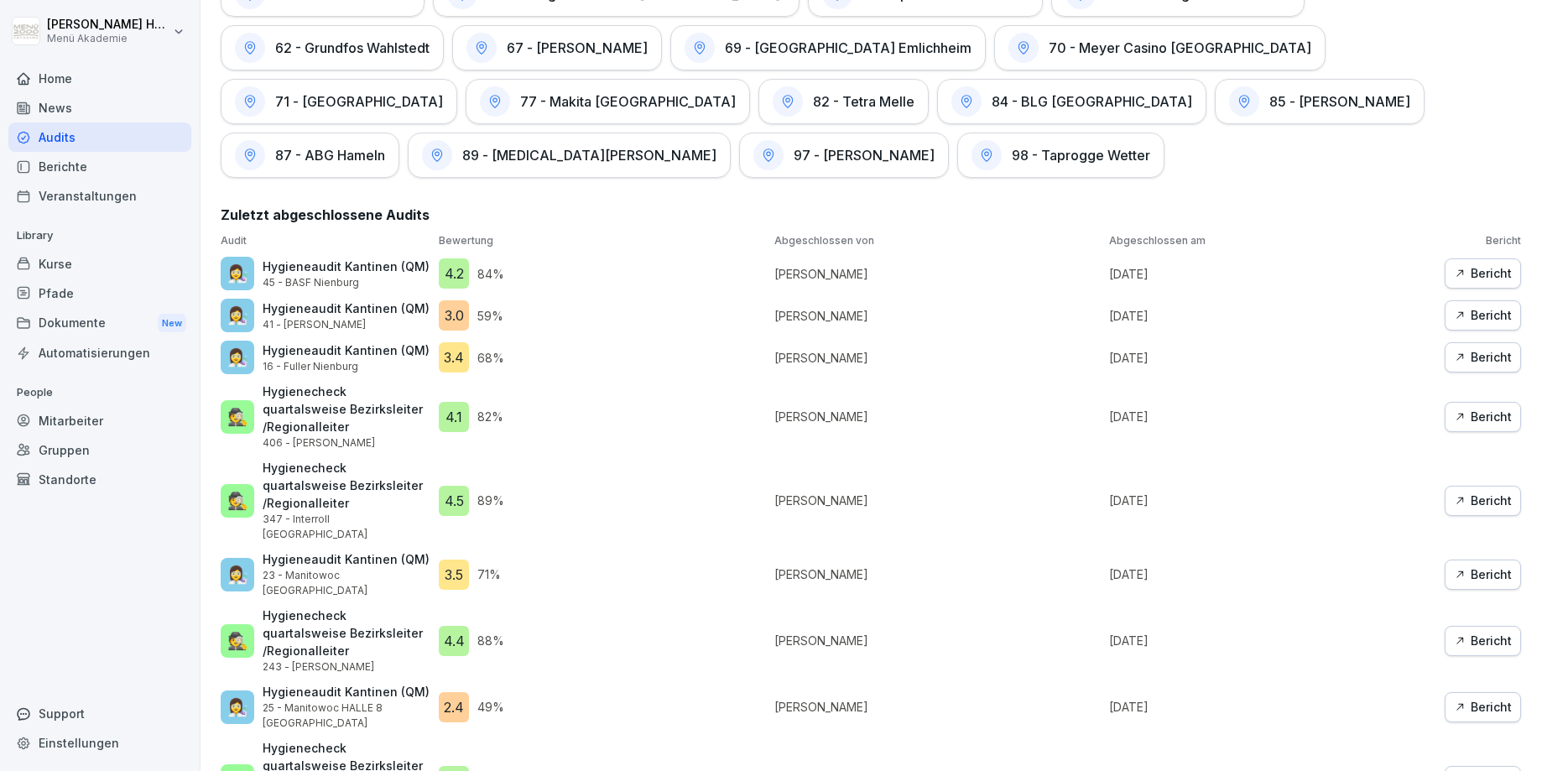
click at [1459, 701] on icon "button" at bounding box center [1459, 707] width 12 height 12
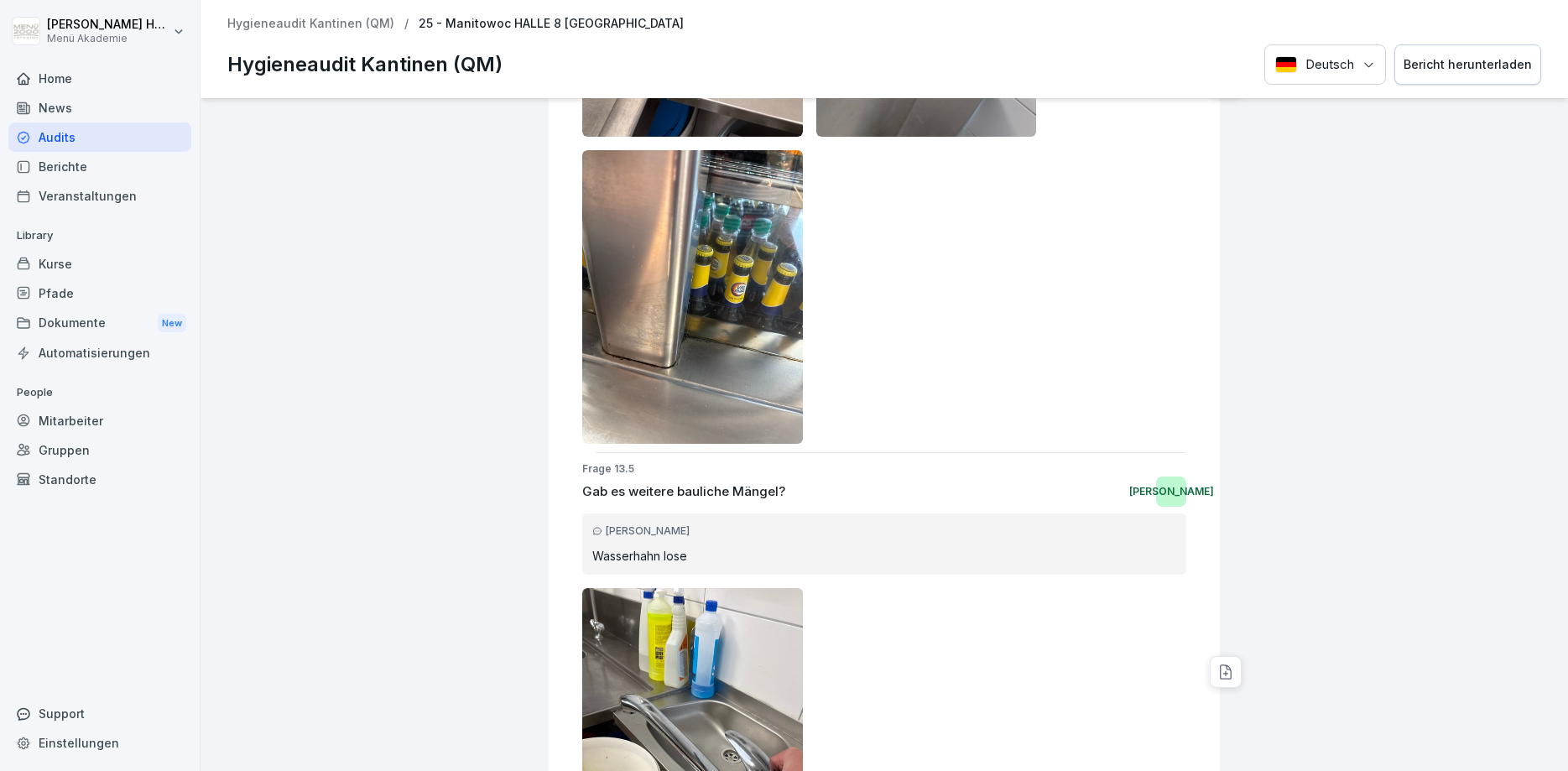
scroll to position [14045, 0]
